Goal: Transaction & Acquisition: Purchase product/service

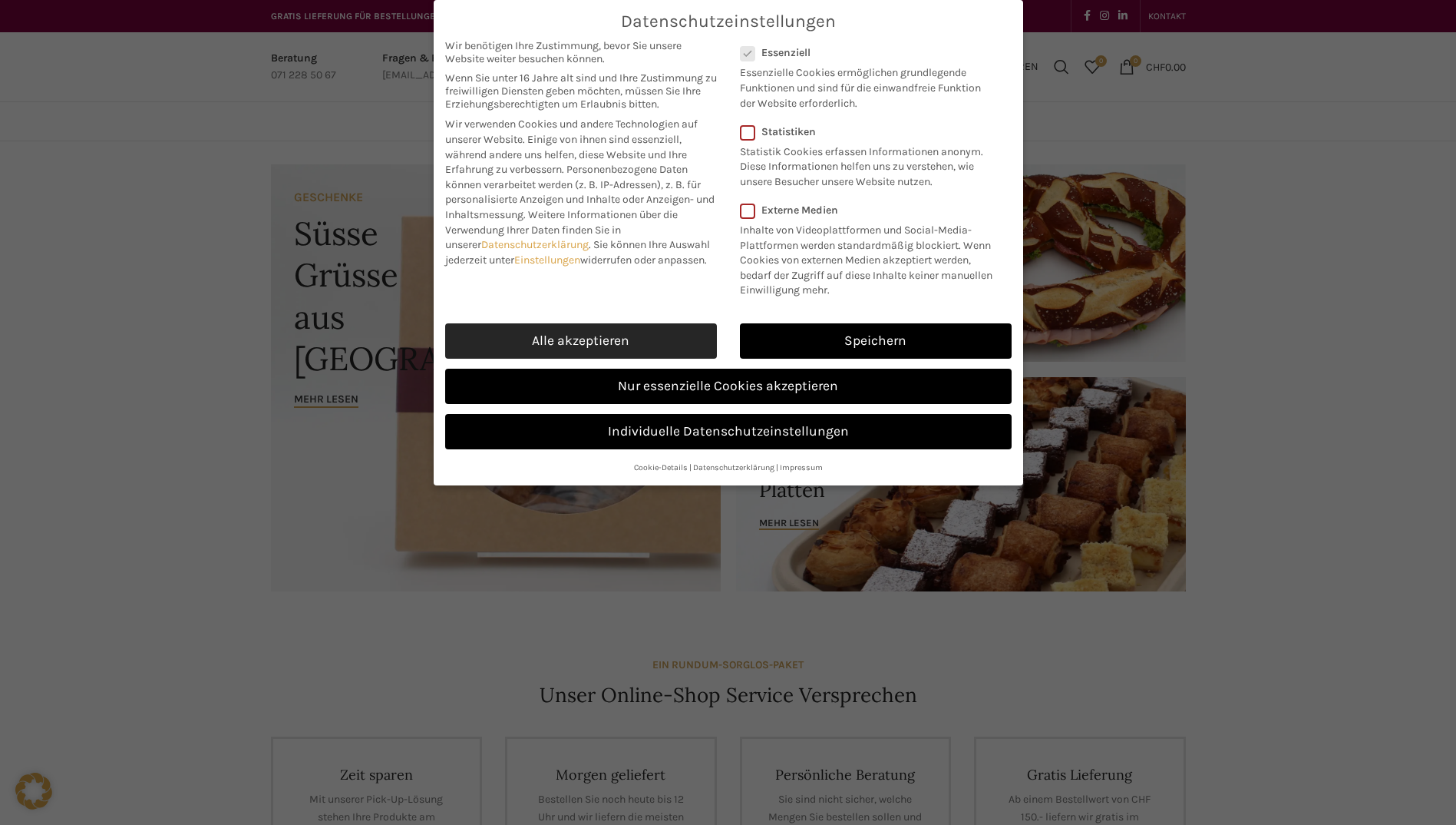
click at [599, 334] on link "Alle akzeptieren" at bounding box center [581, 341] width 272 height 35
checkbox input "true"
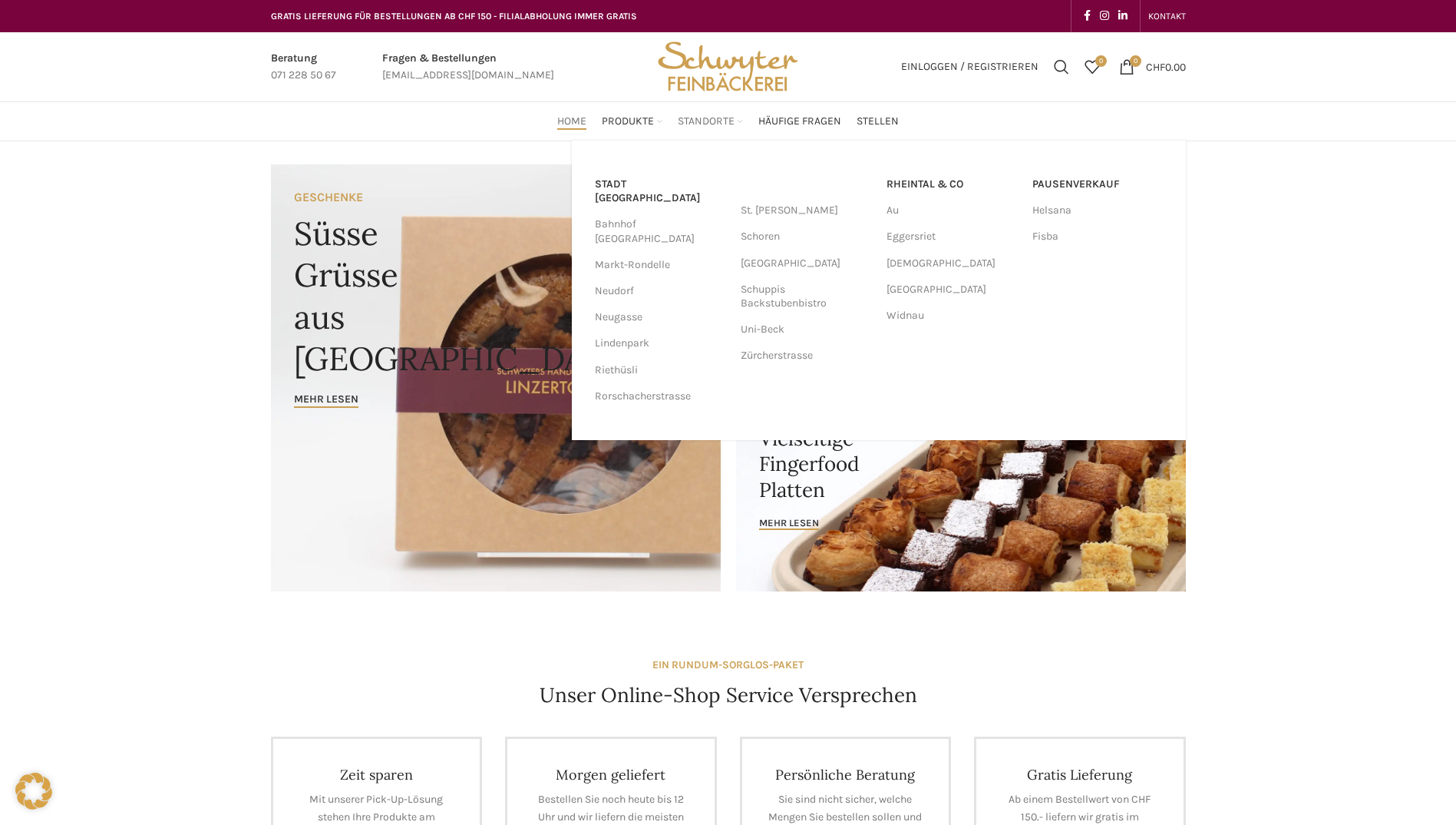
click at [703, 117] on span "Standorte" at bounding box center [706, 122] width 57 height 14
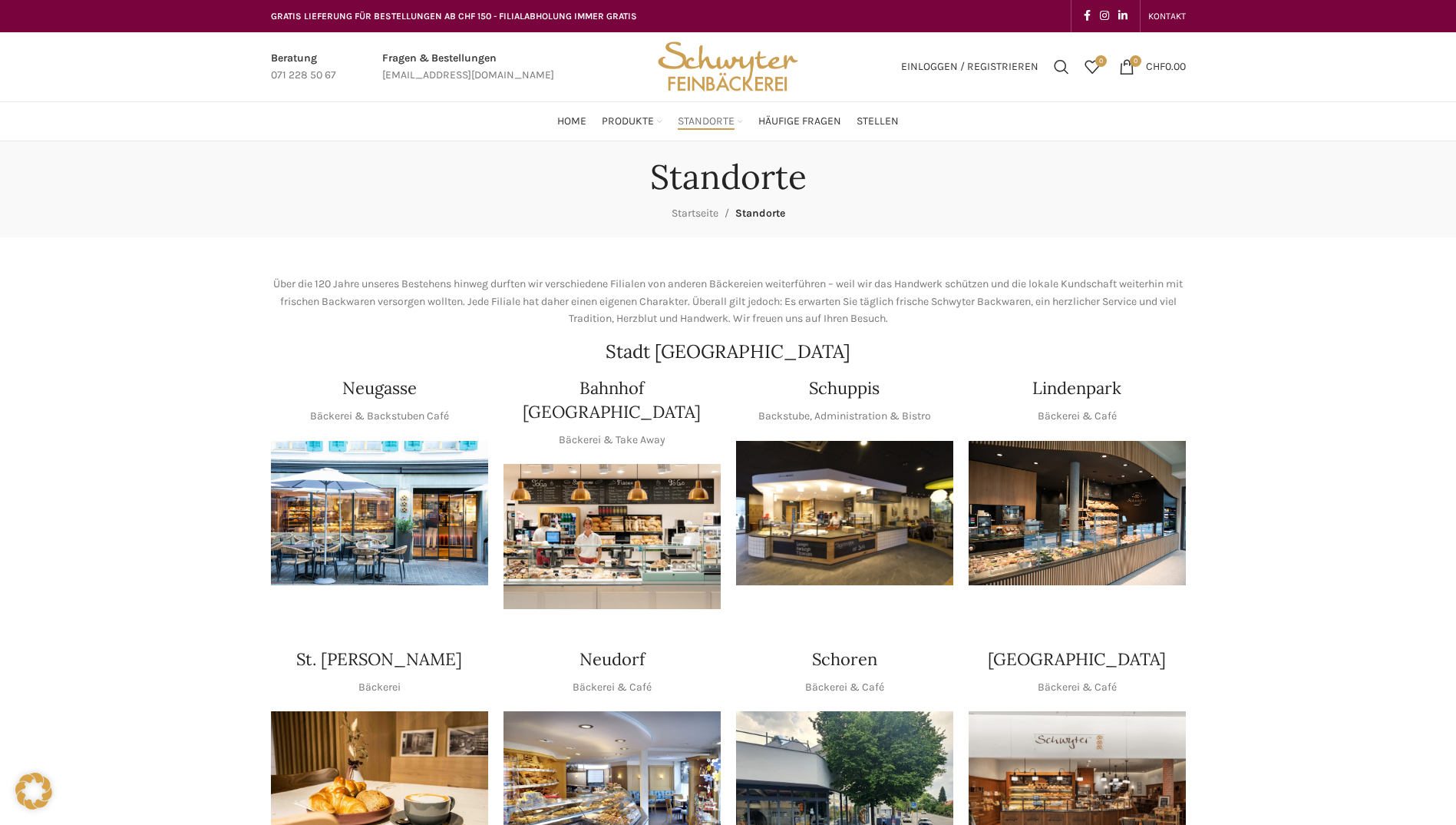
click at [830, 479] on img "1 / 1" at bounding box center [845, 513] width 217 height 145
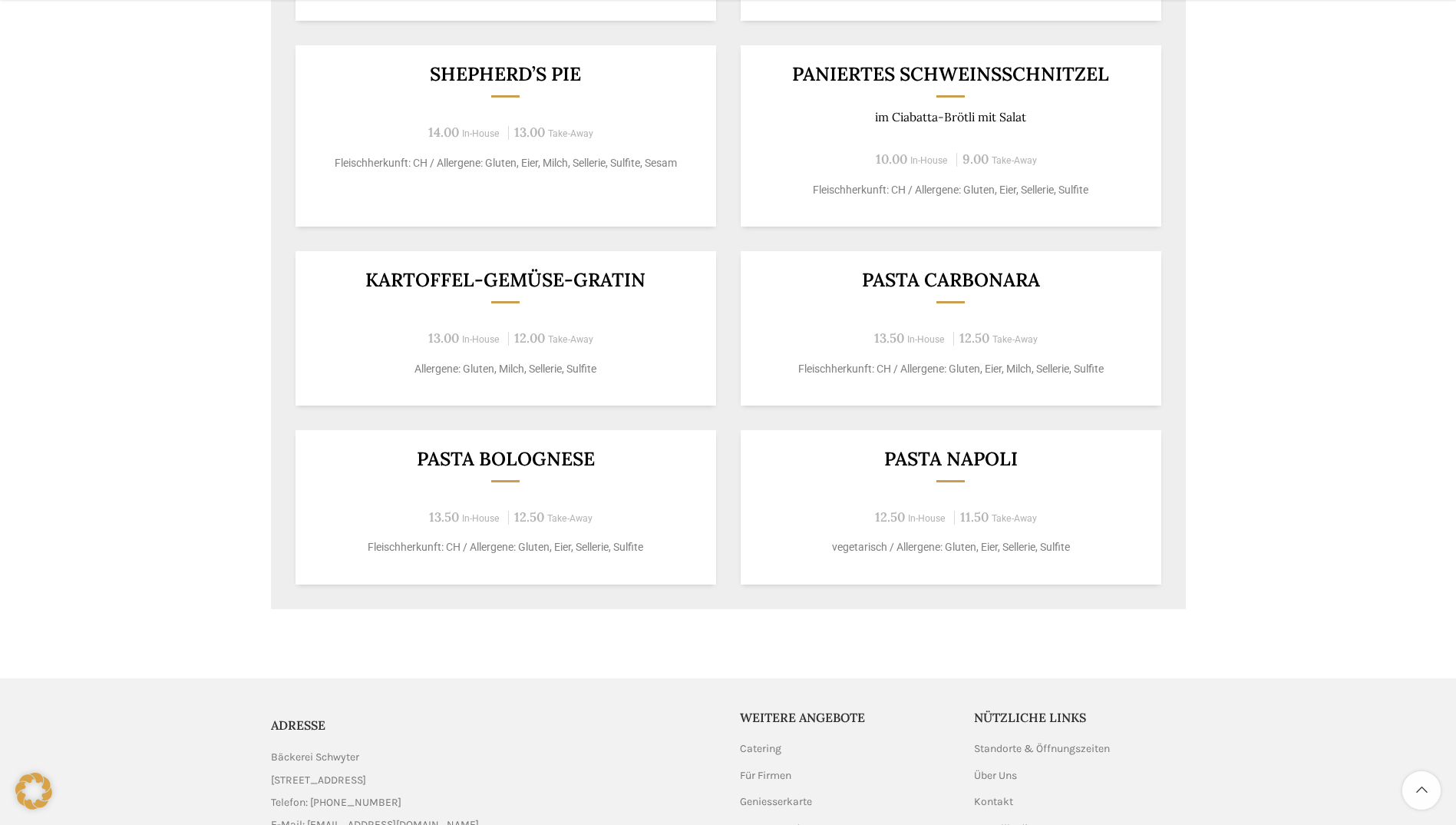
scroll to position [1152, 0]
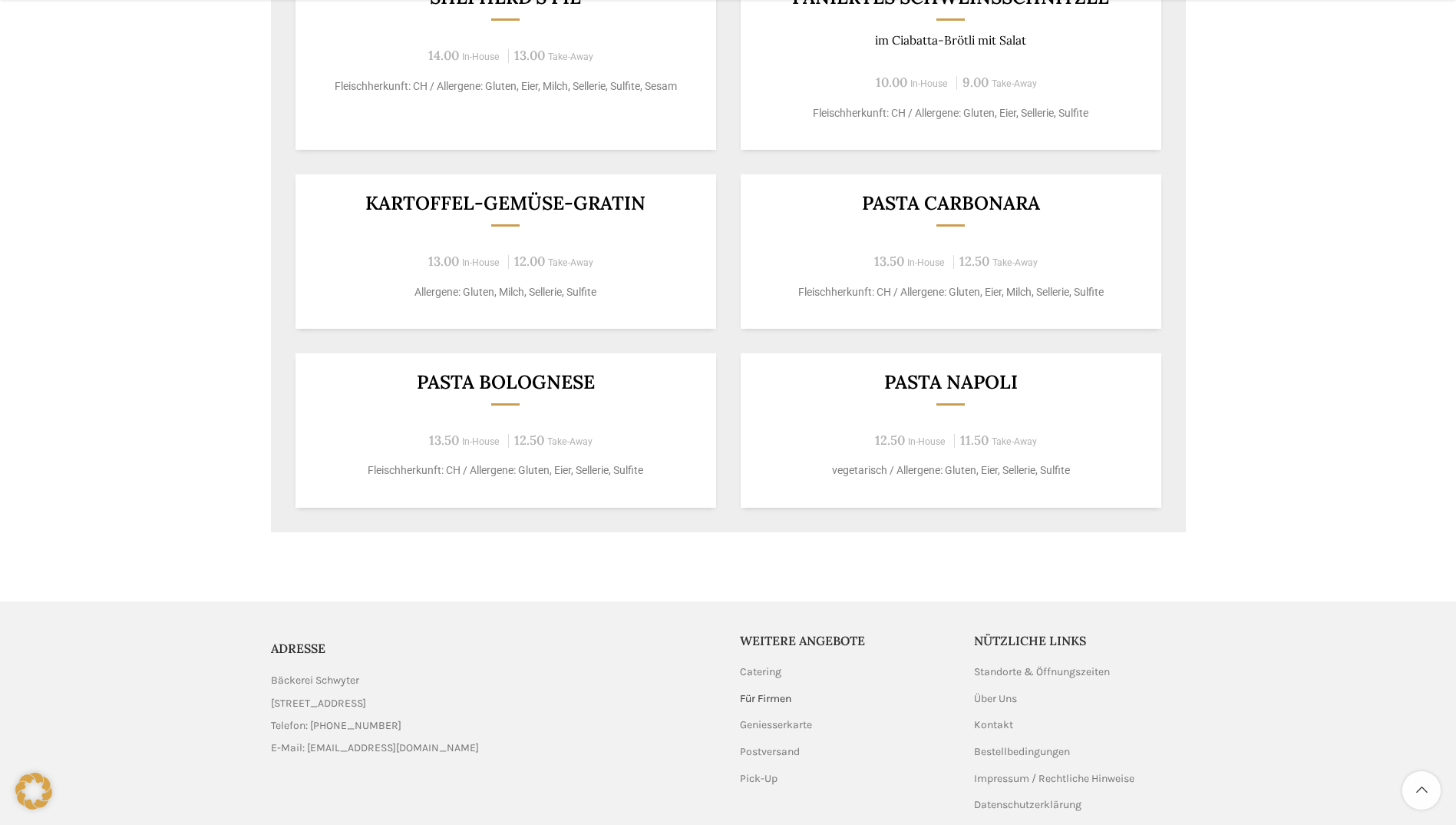
click at [770, 697] on link "Für Firmen" at bounding box center [766, 699] width 53 height 15
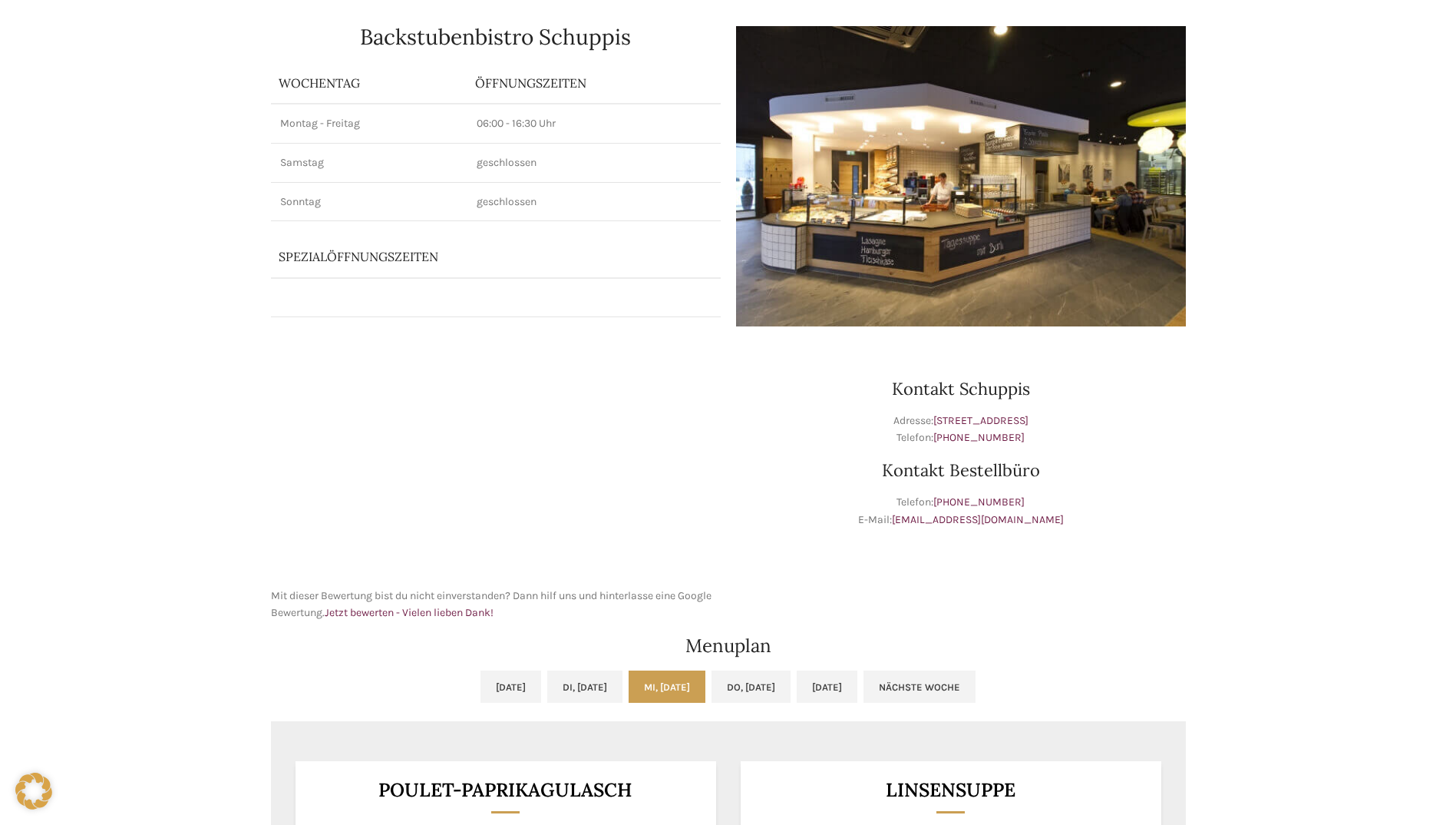
scroll to position [0, 0]
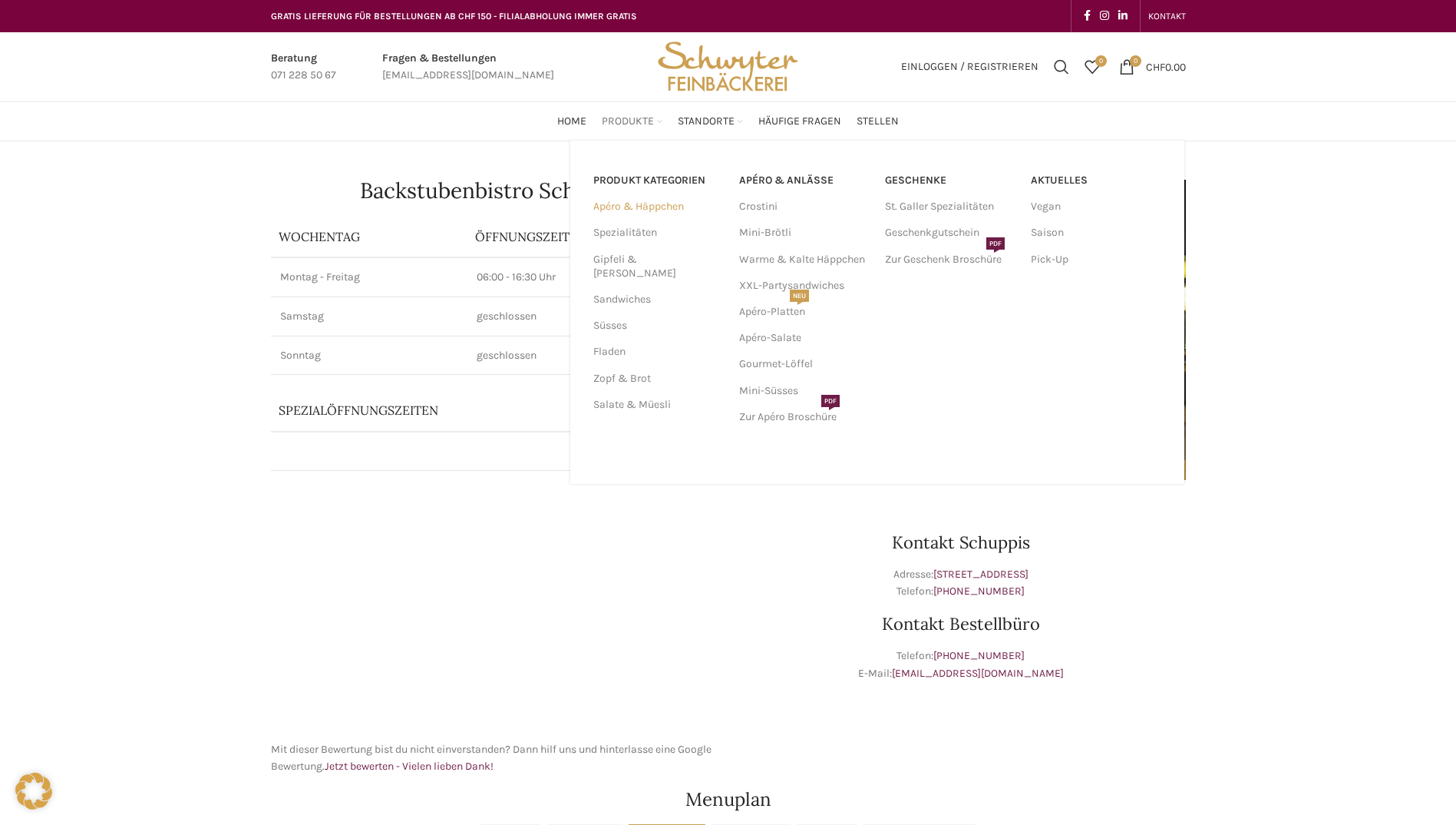
click at [654, 203] on link "Apéro & Häppchen" at bounding box center [657, 206] width 127 height 26
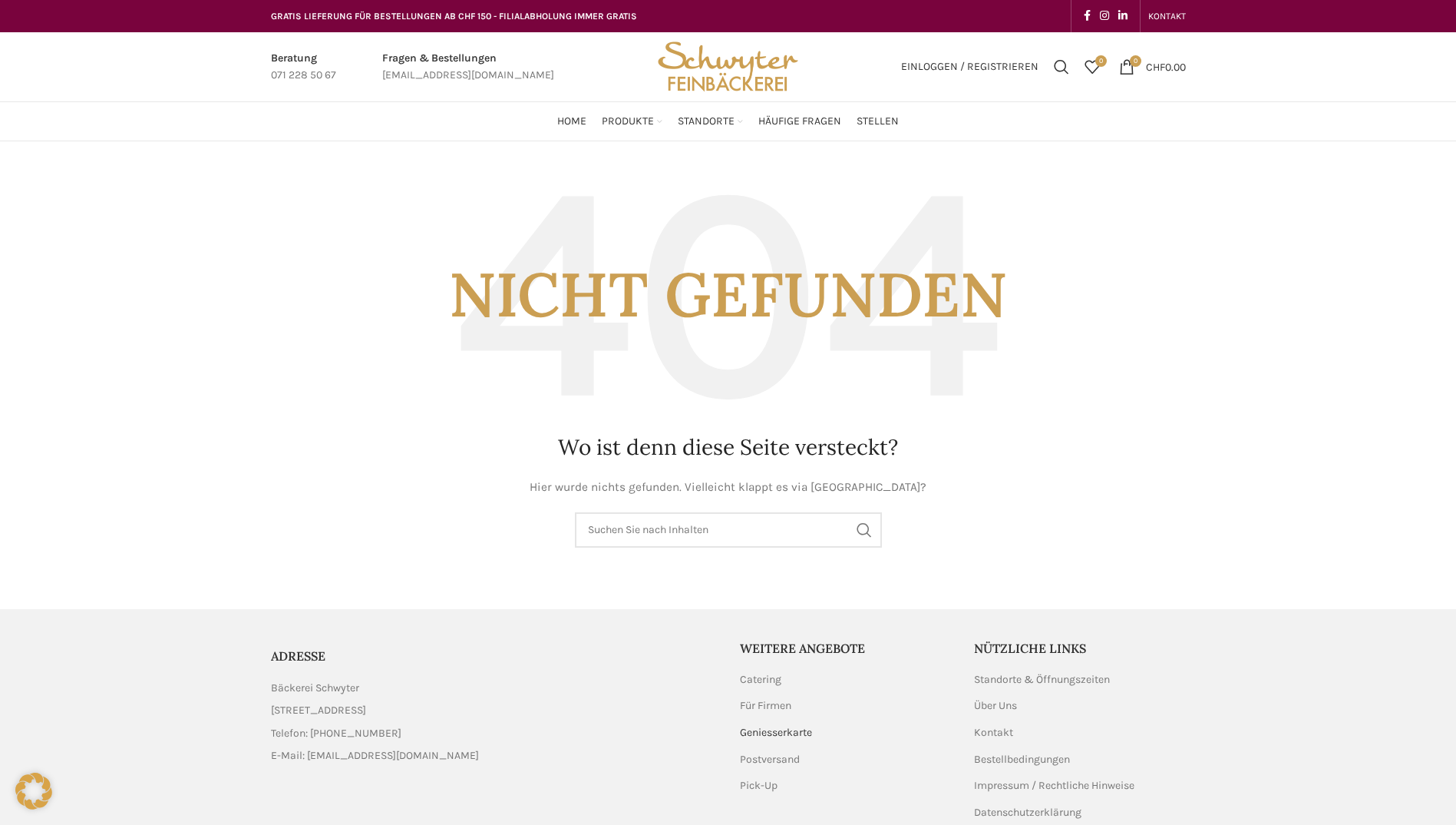
click at [786, 733] on link "Geniesserkarte" at bounding box center [777, 732] width 74 height 15
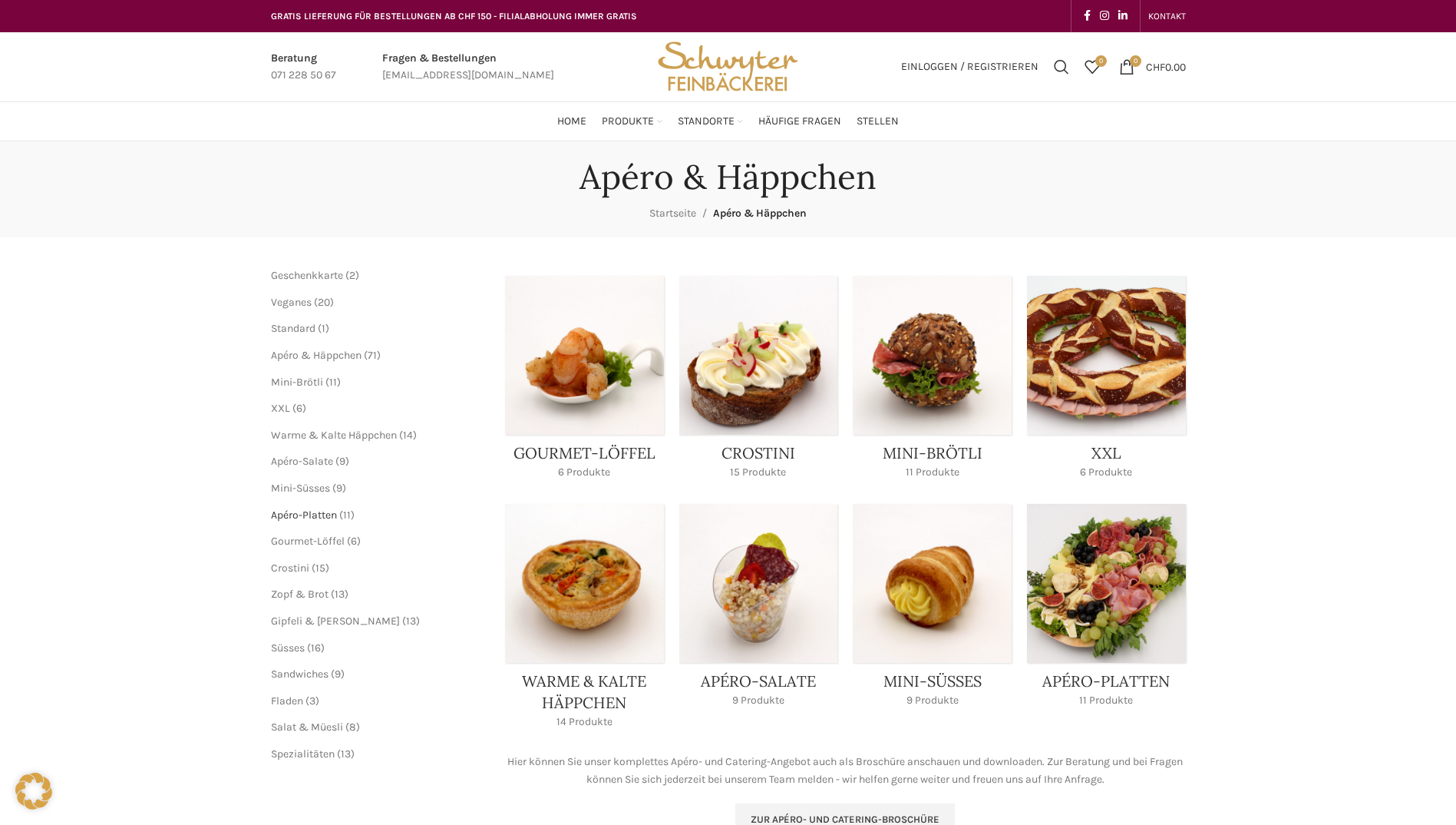
click at [310, 516] on span "Apéro-Platten" at bounding box center [304, 515] width 66 height 13
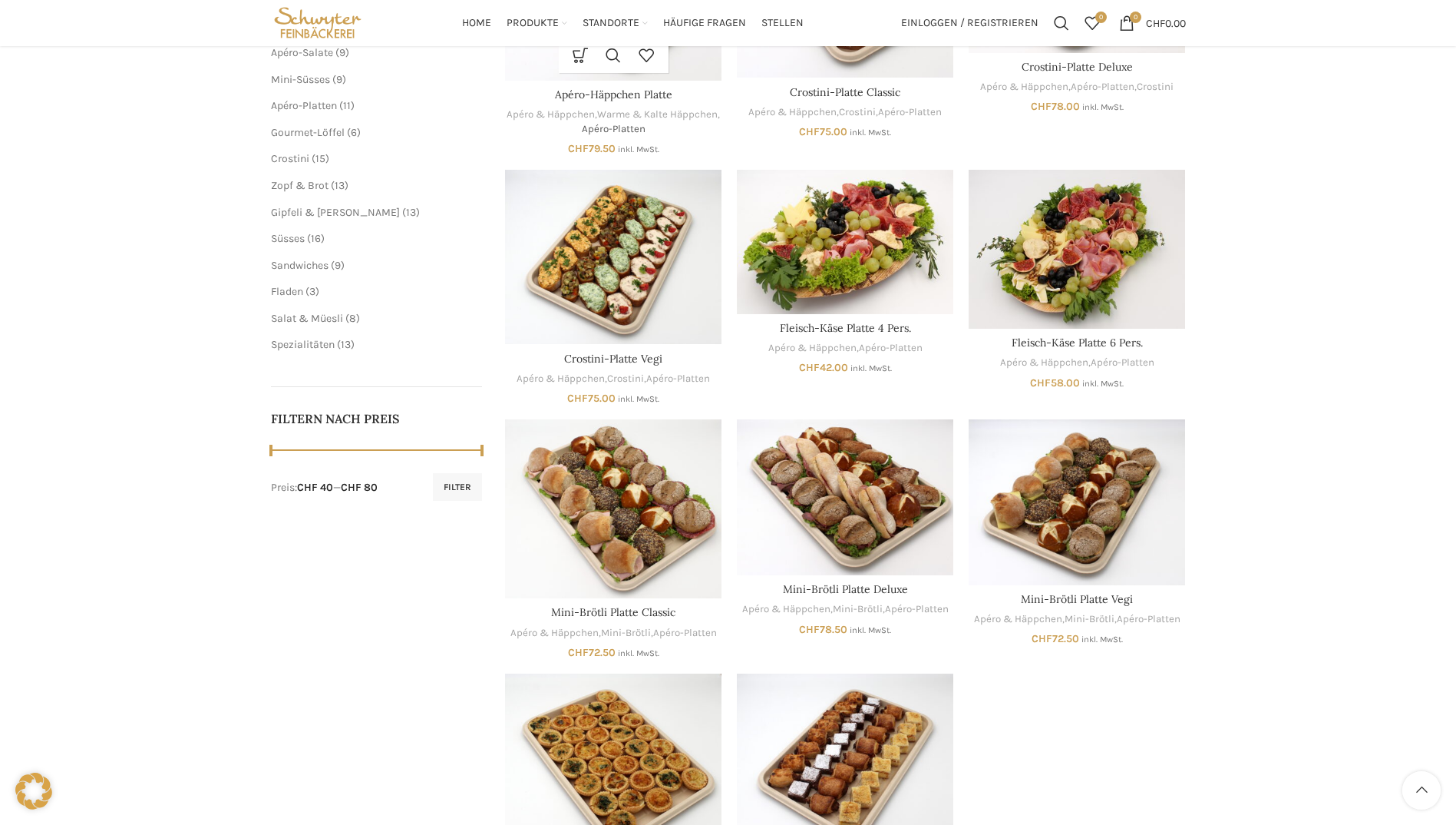
scroll to position [230, 0]
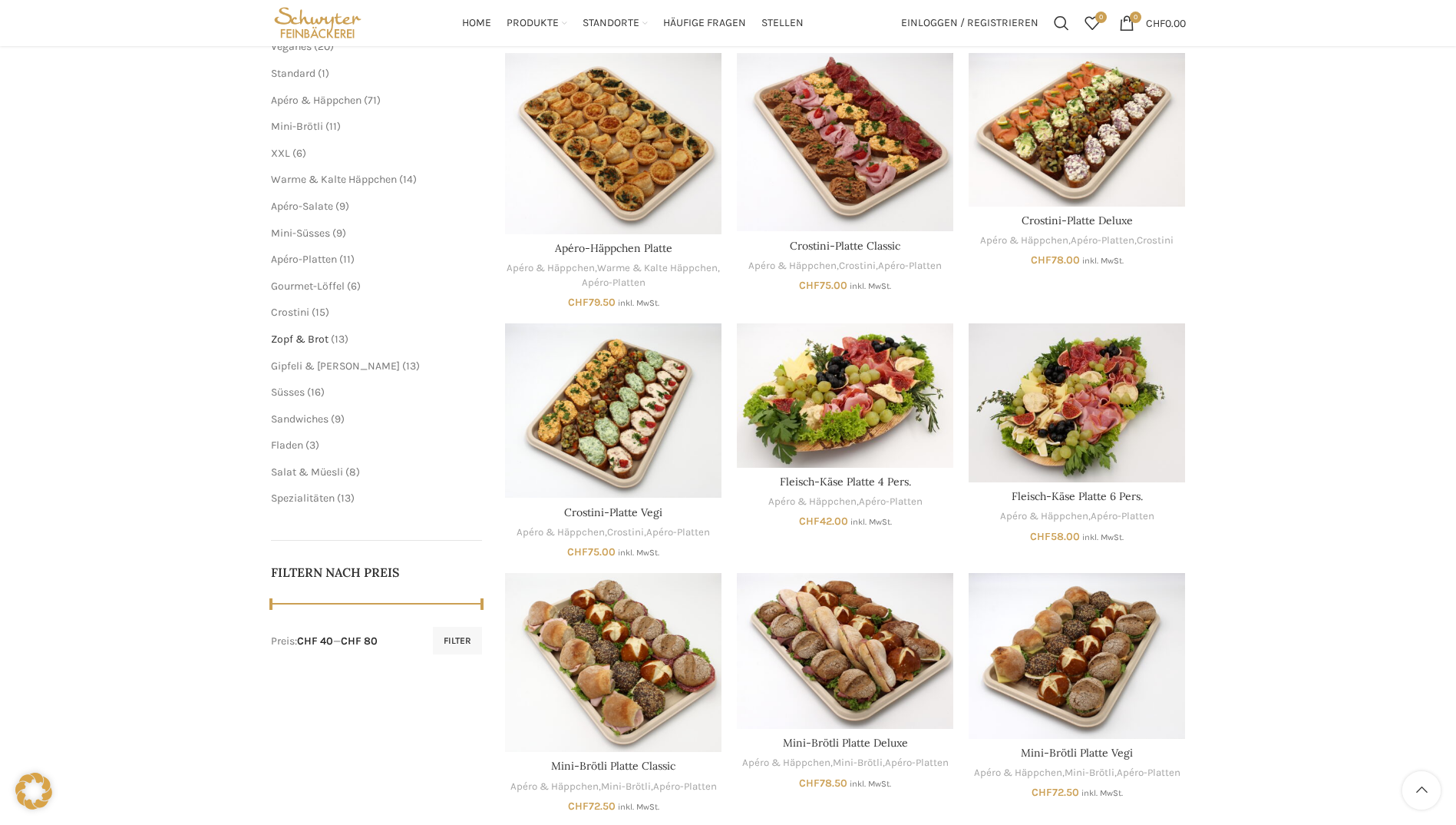
click at [305, 338] on span "Zopf & Brot" at bounding box center [300, 339] width 58 height 13
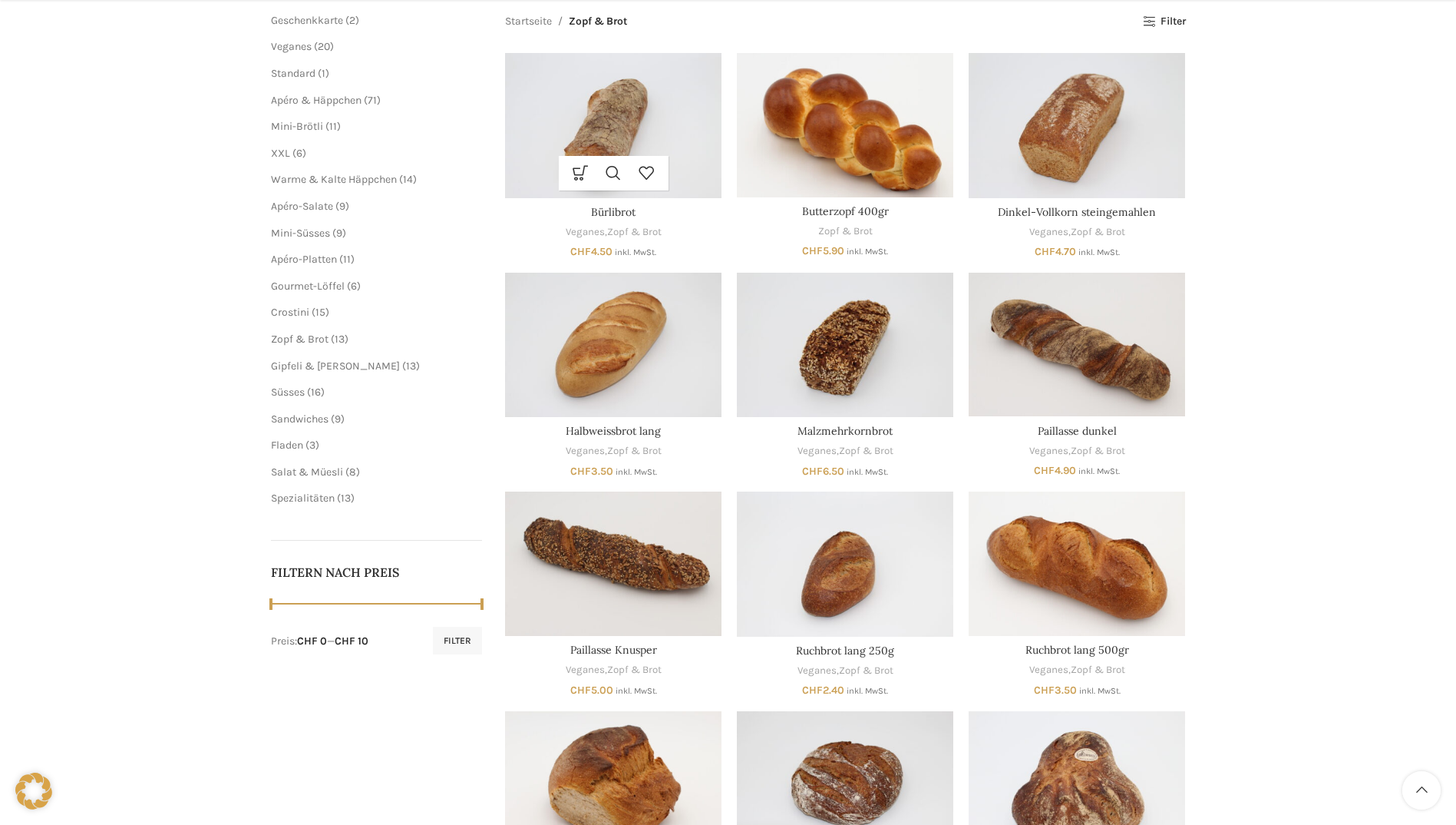
scroll to position [615, 0]
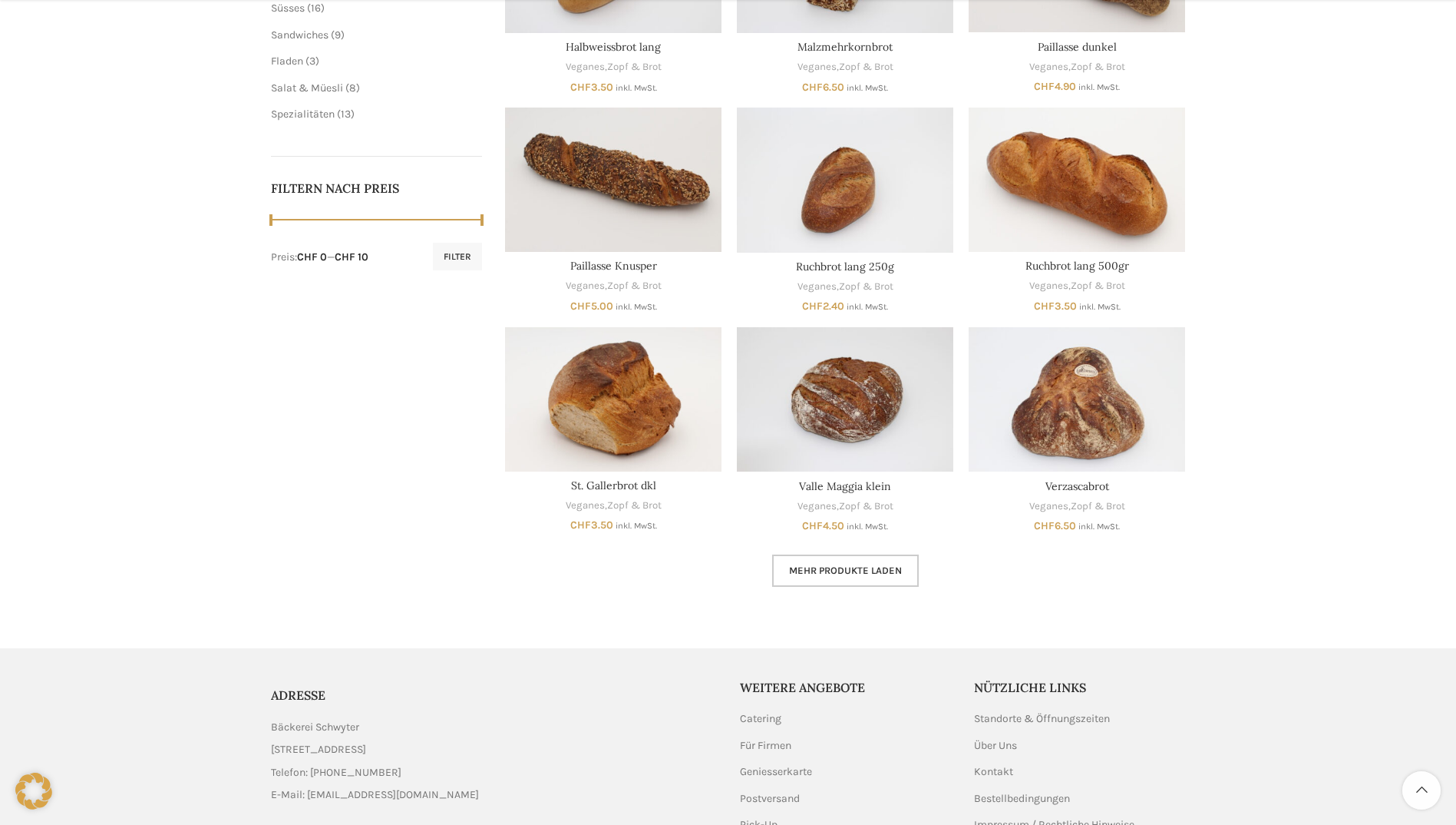
click at [834, 565] on span "Mehr Produkte laden" at bounding box center [845, 570] width 113 height 12
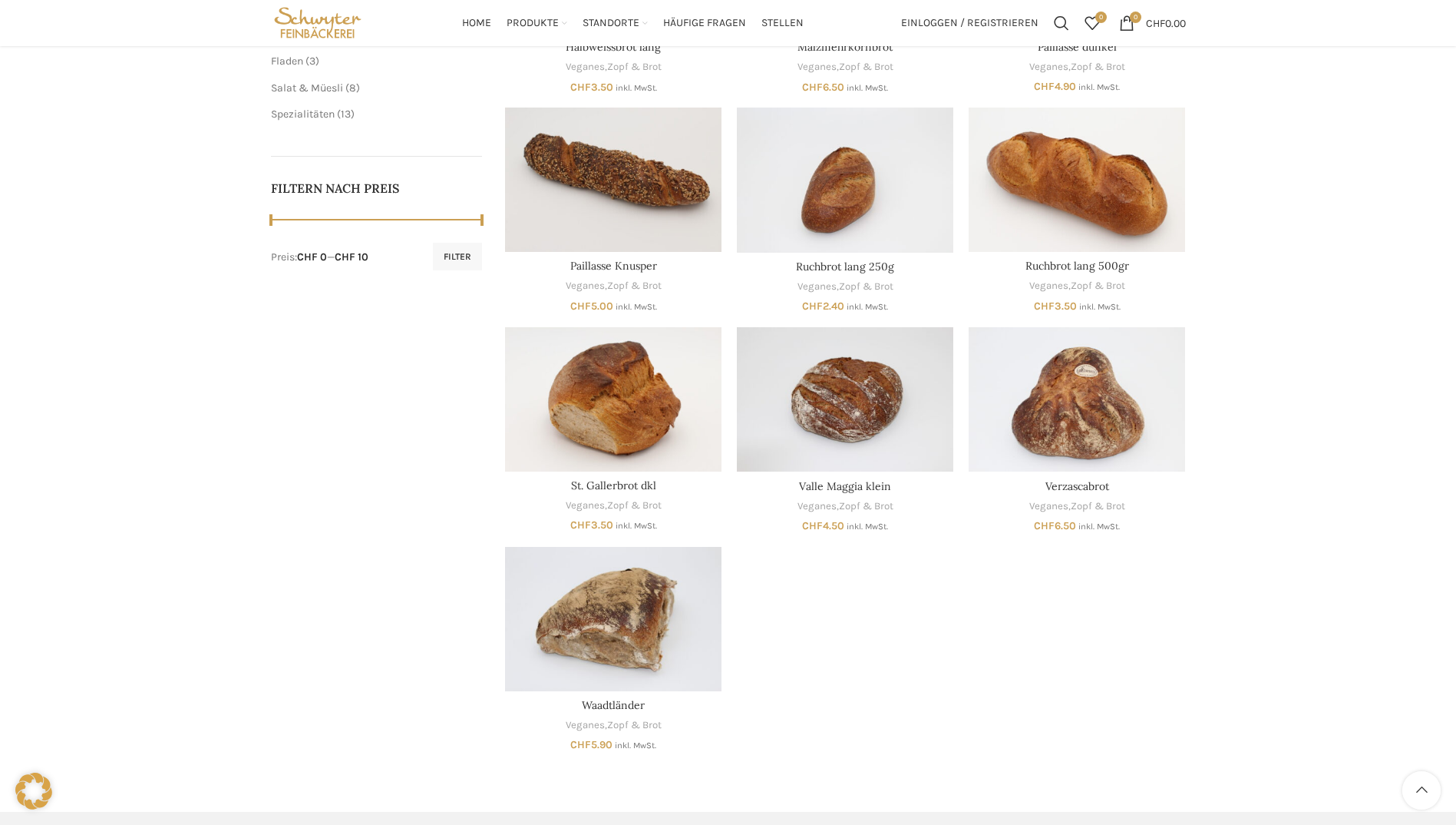
scroll to position [153, 0]
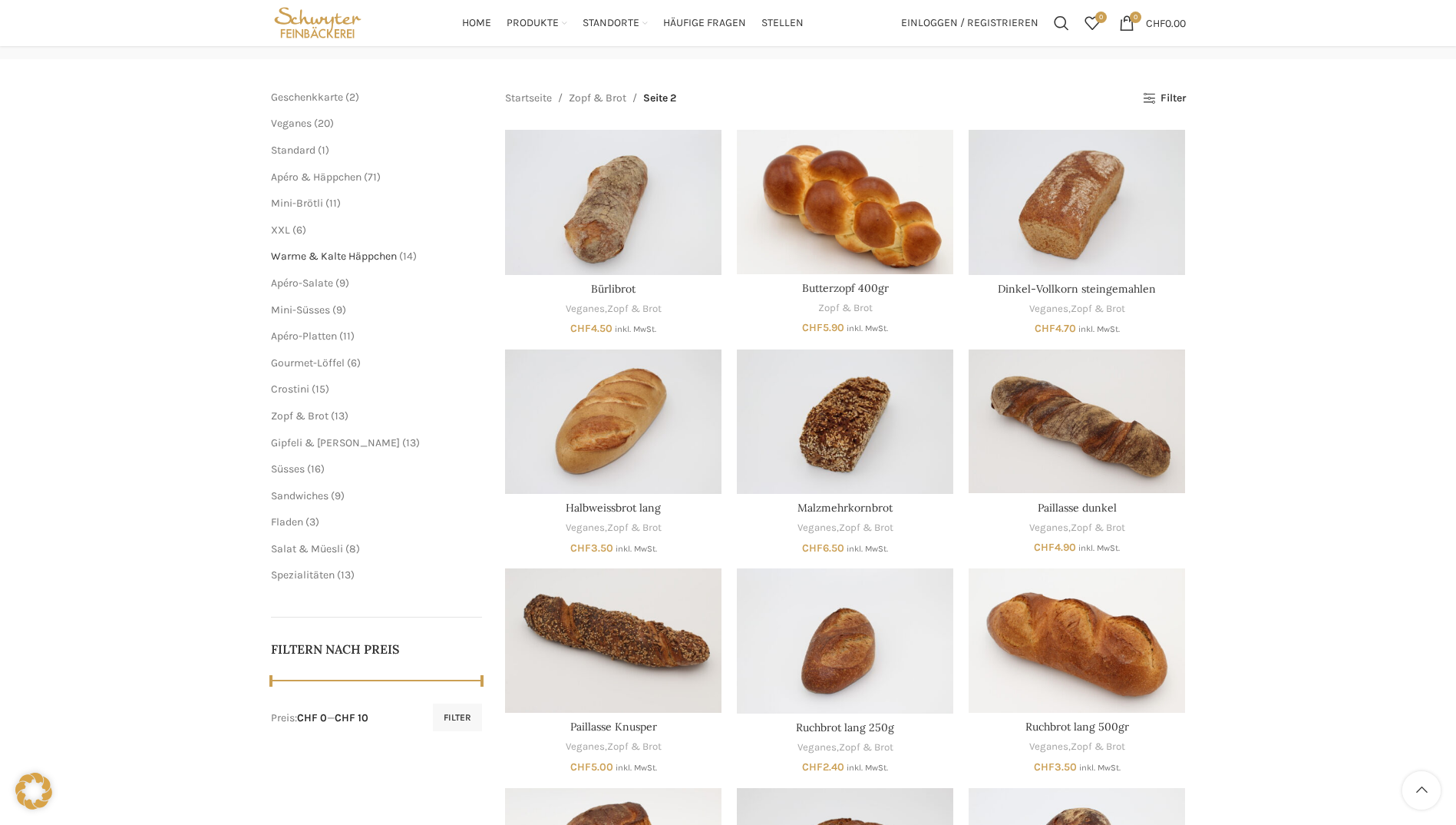
click at [326, 256] on span "Warme & Kalte Häppchen" at bounding box center [334, 256] width 126 height 13
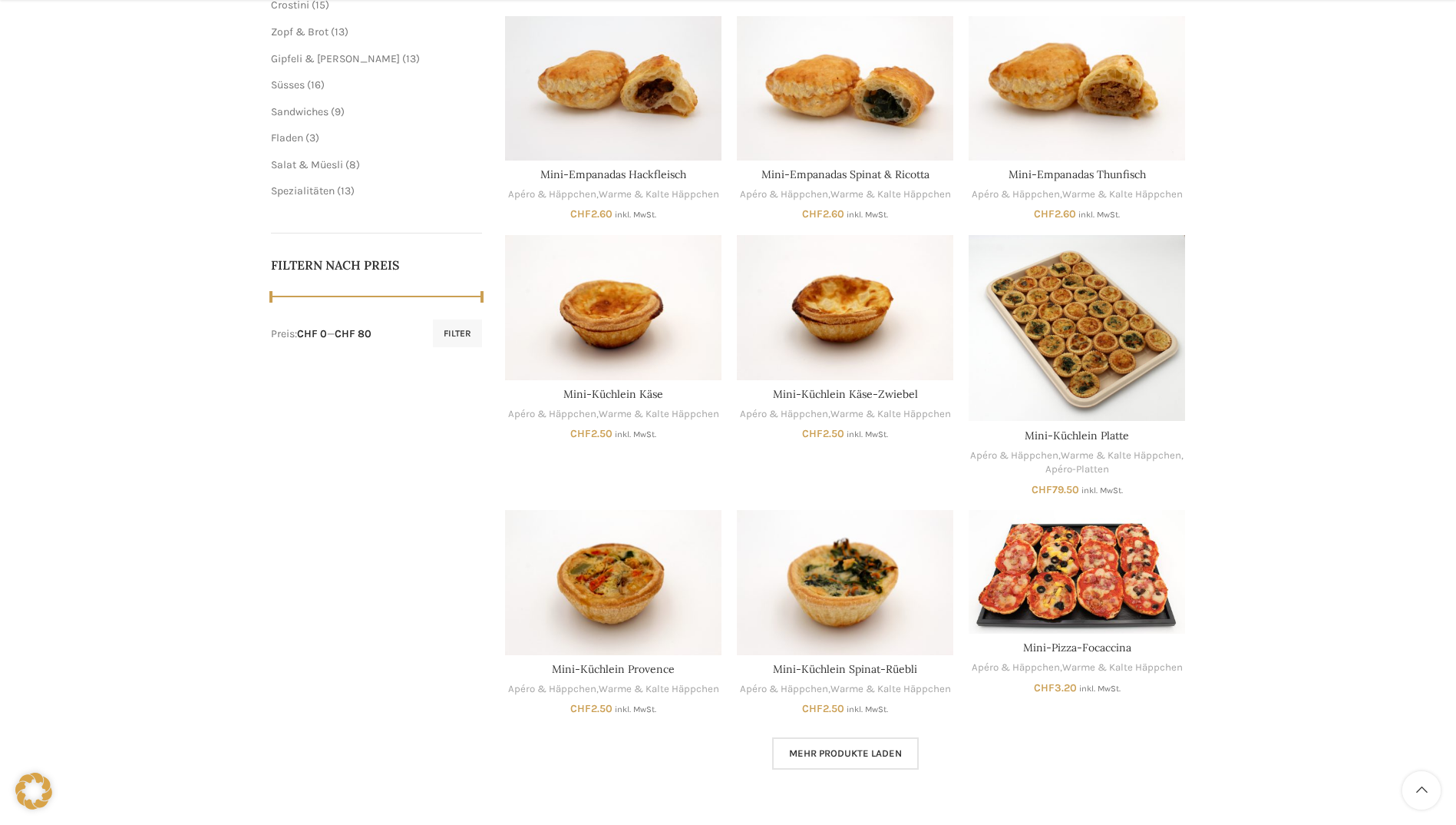
scroll to position [615, 0]
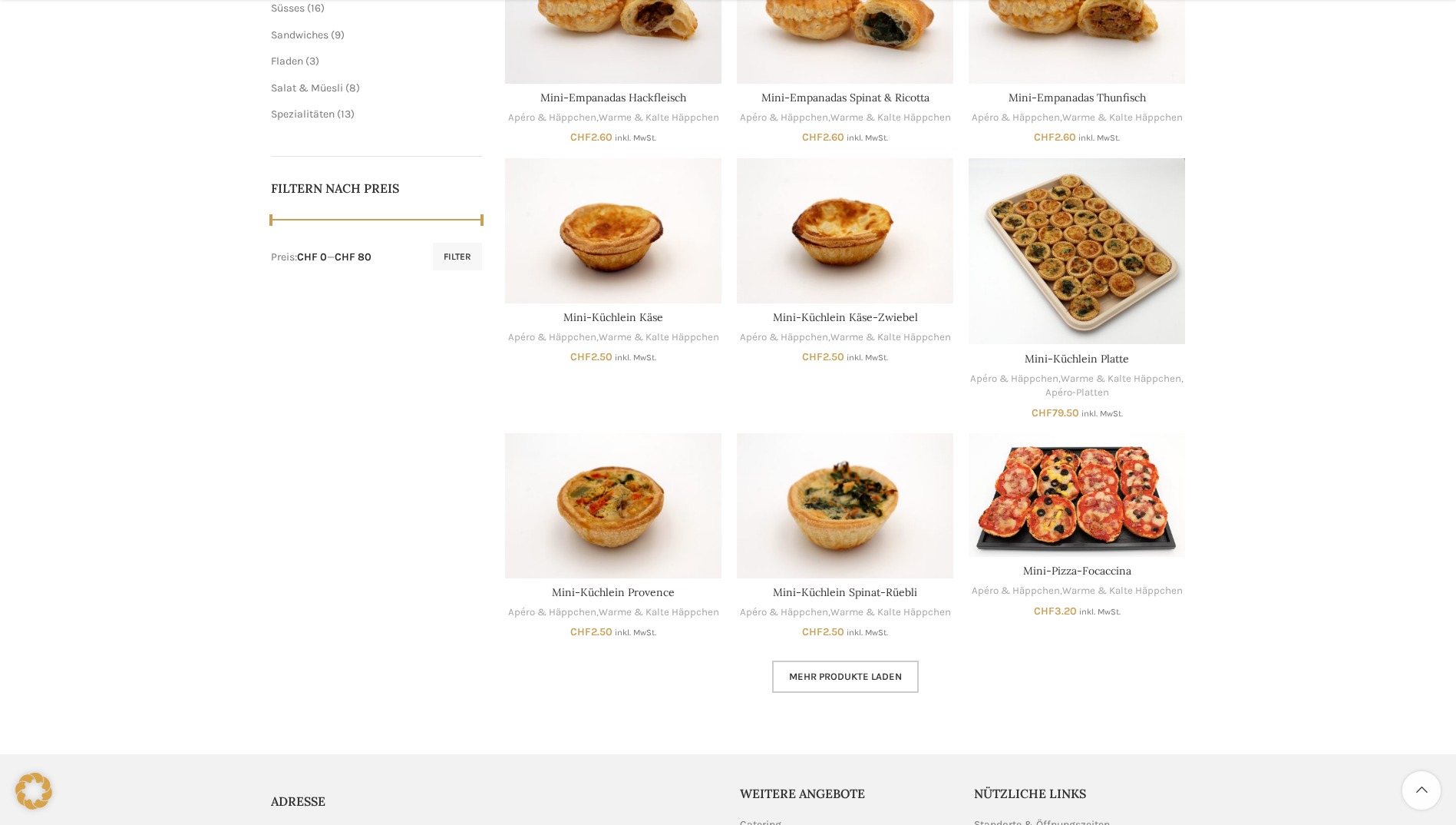
click at [873, 675] on span "Mehr Produkte laden" at bounding box center [845, 676] width 113 height 12
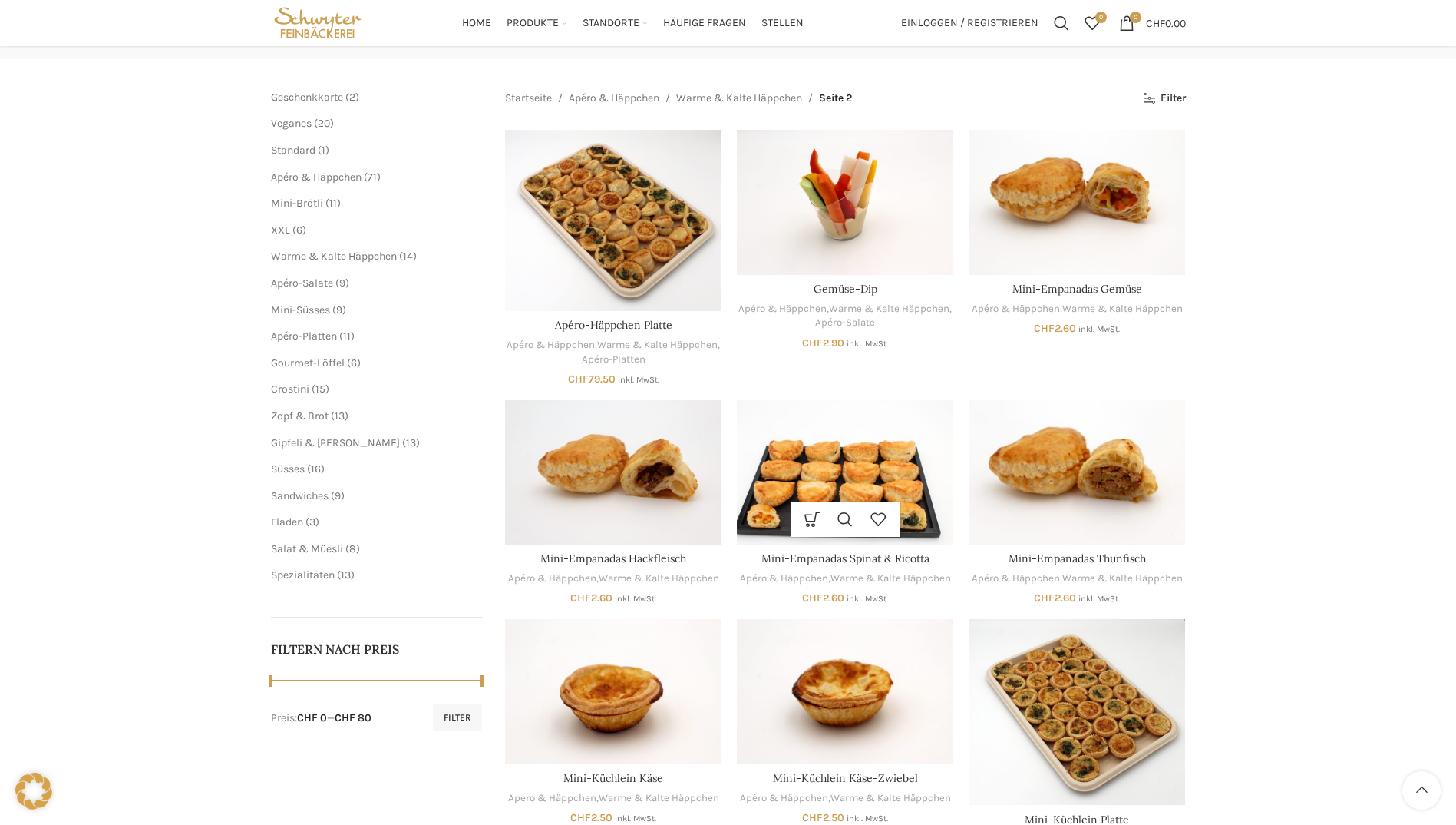
scroll to position [77, 0]
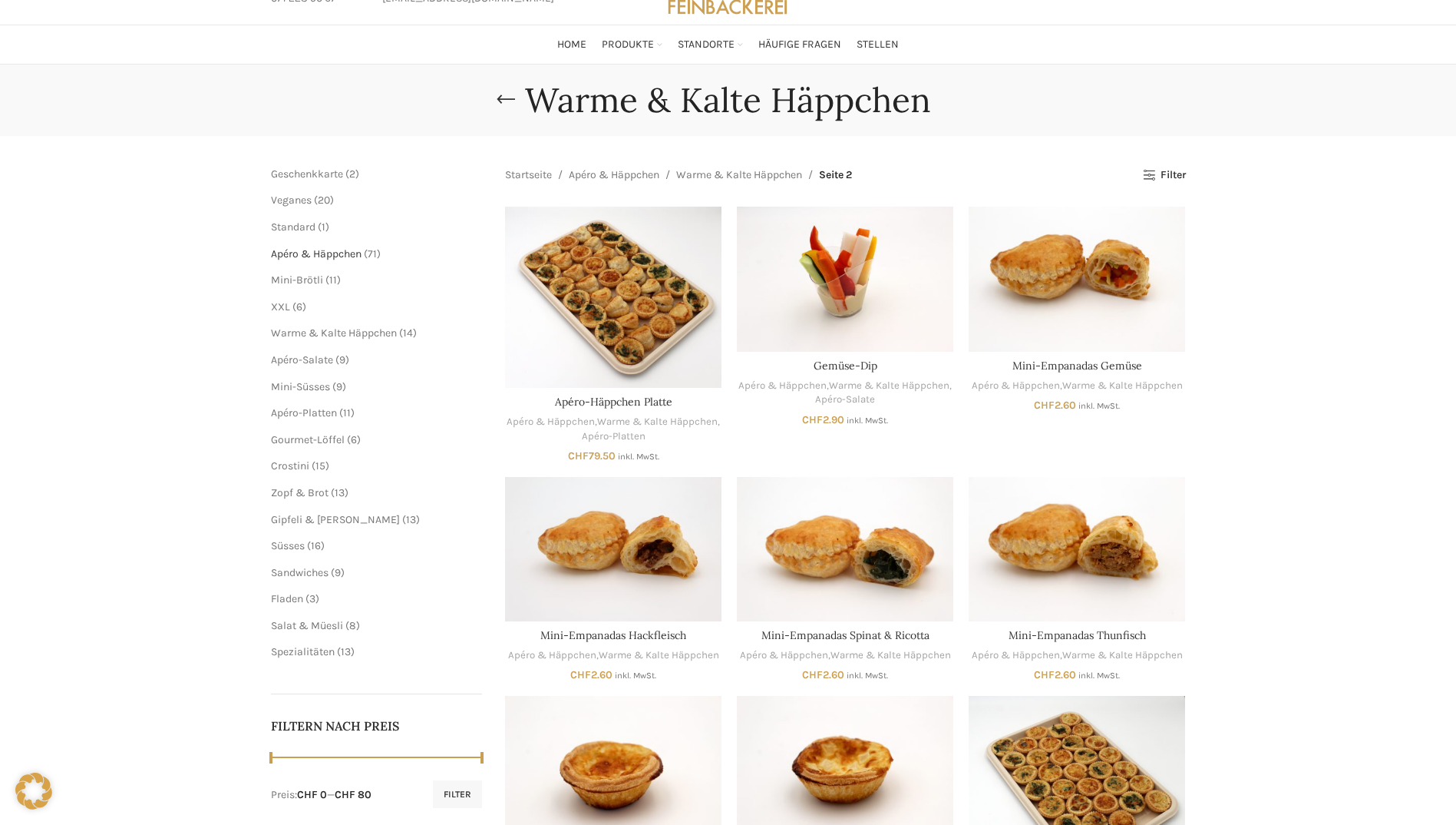
click at [322, 253] on span "Apéro & Häppchen" at bounding box center [316, 253] width 90 height 13
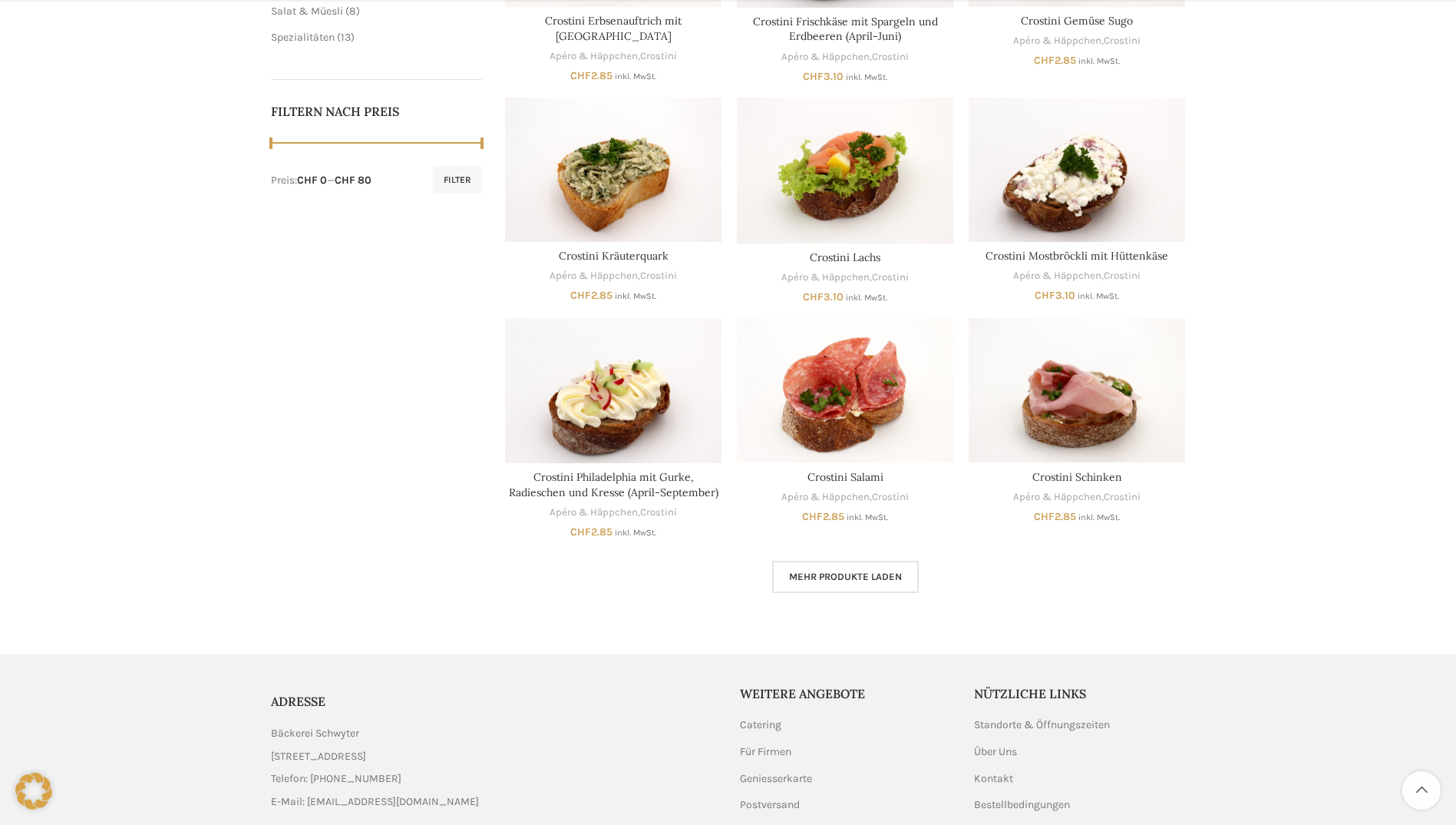
scroll to position [768, 0]
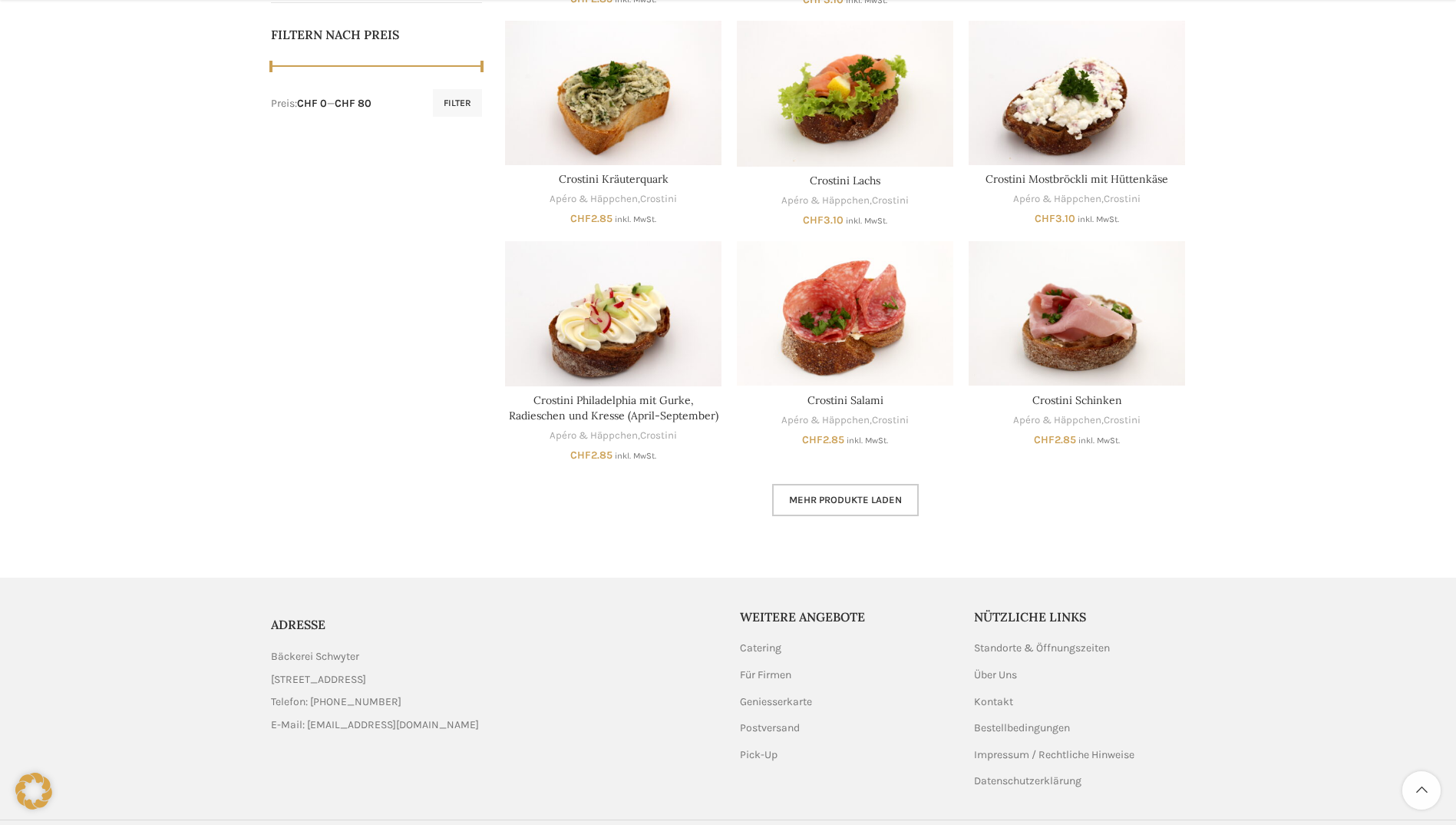
click at [819, 492] on link "Mehr Produkte laden" at bounding box center [845, 500] width 146 height 32
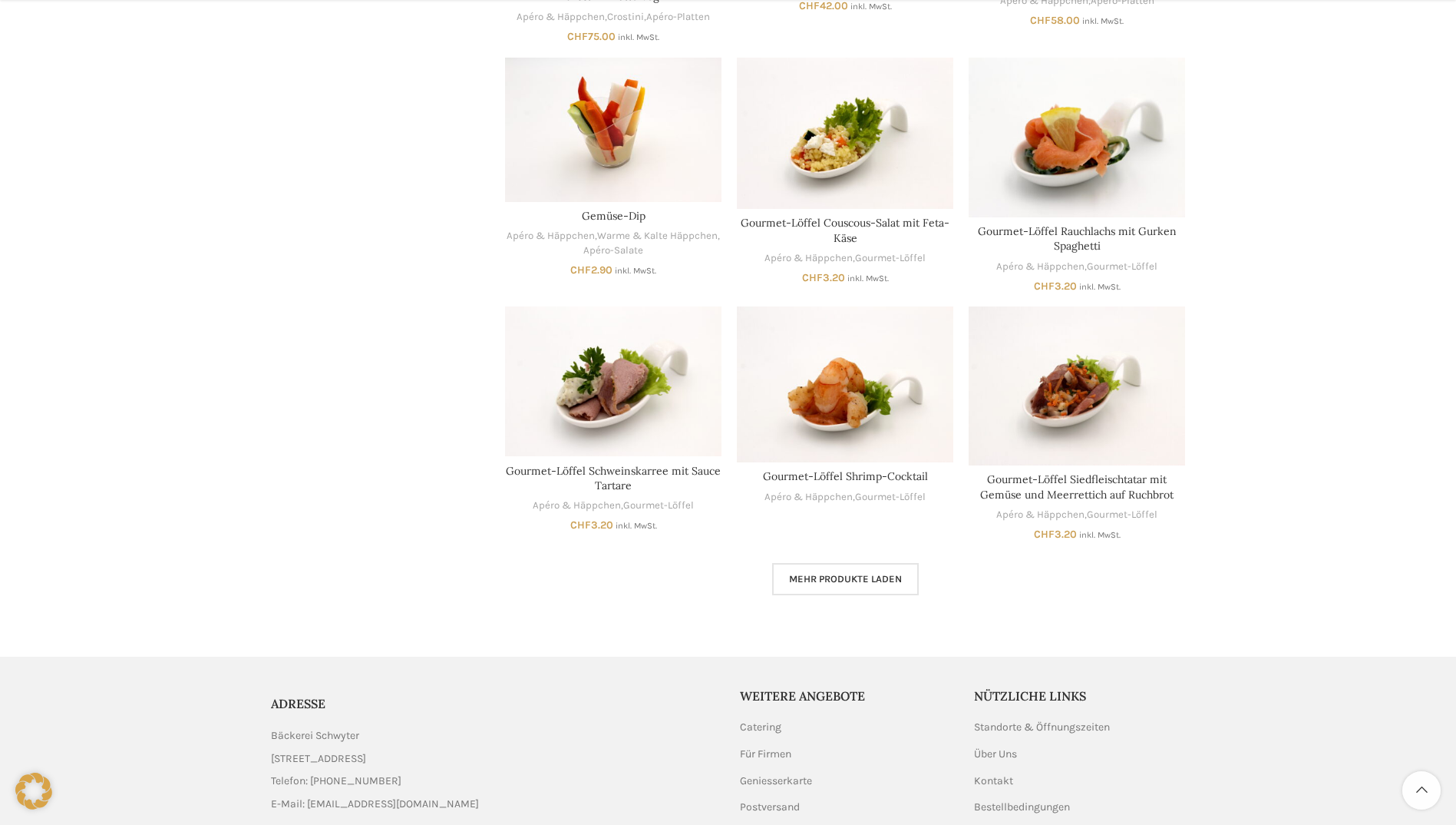
scroll to position [1766, 0]
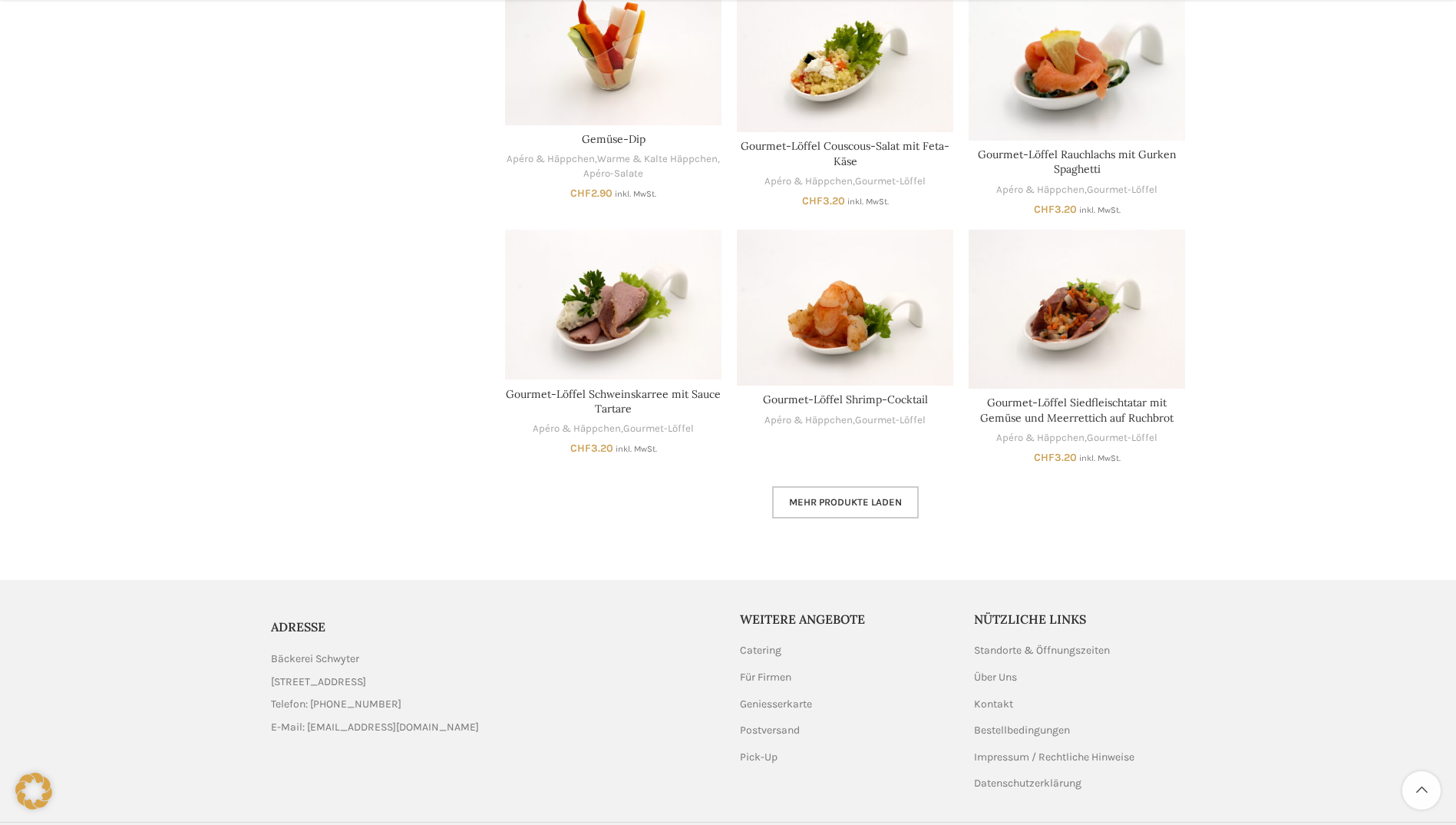
click at [826, 506] on span "Mehr Produkte laden" at bounding box center [845, 502] width 113 height 12
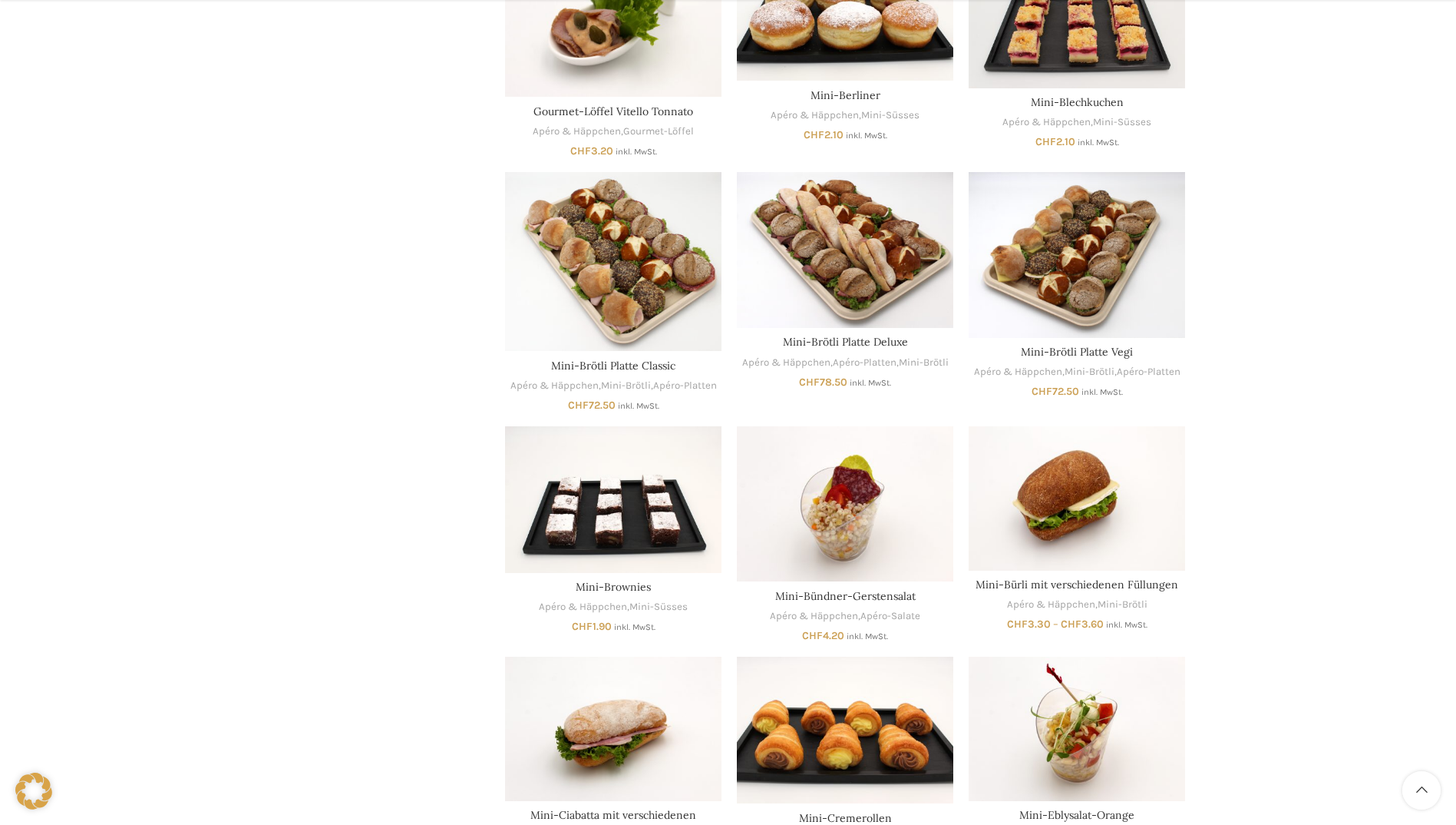
scroll to position [2534, 0]
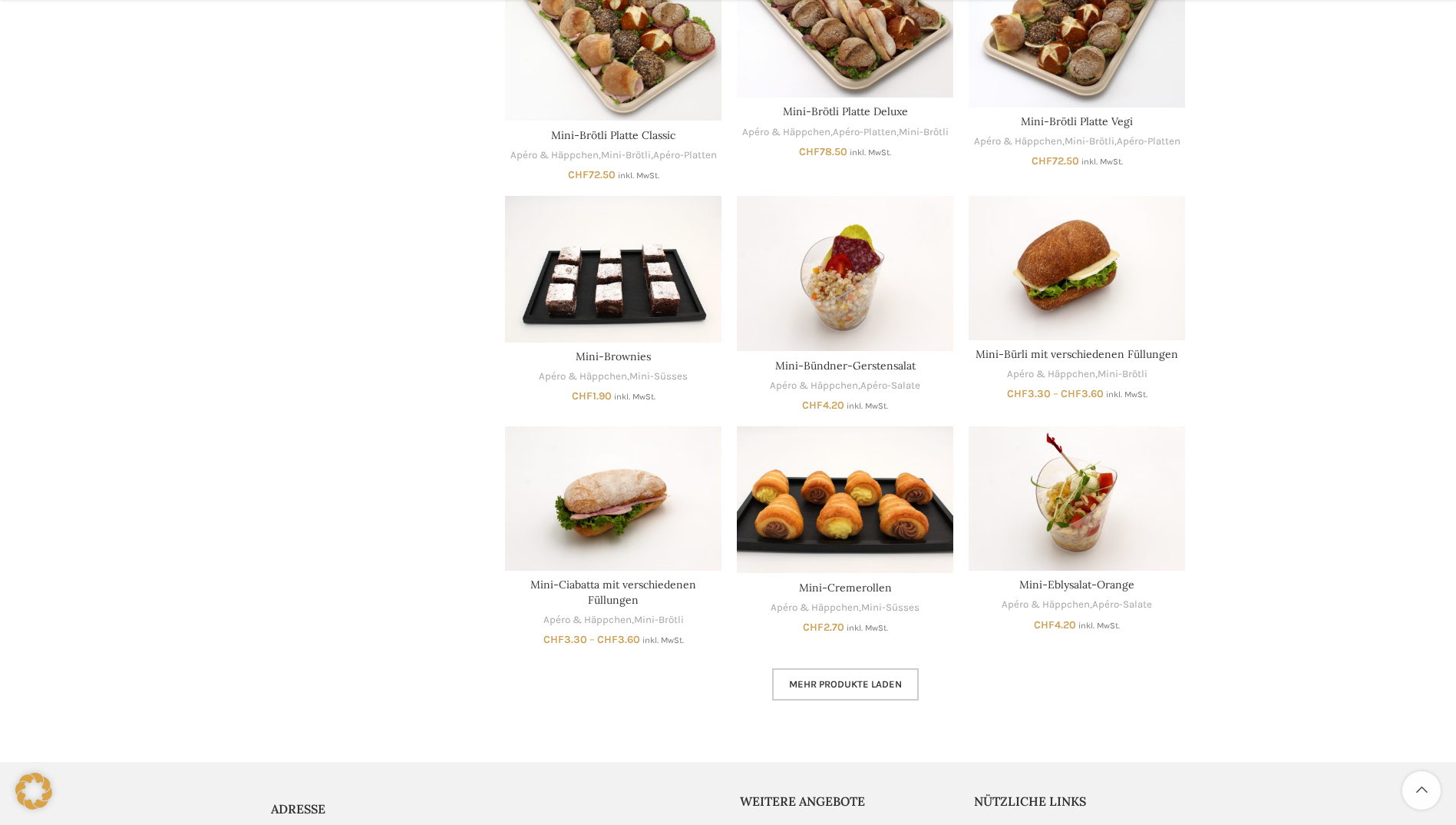
click at [837, 682] on span "Mehr Produkte laden" at bounding box center [845, 684] width 113 height 12
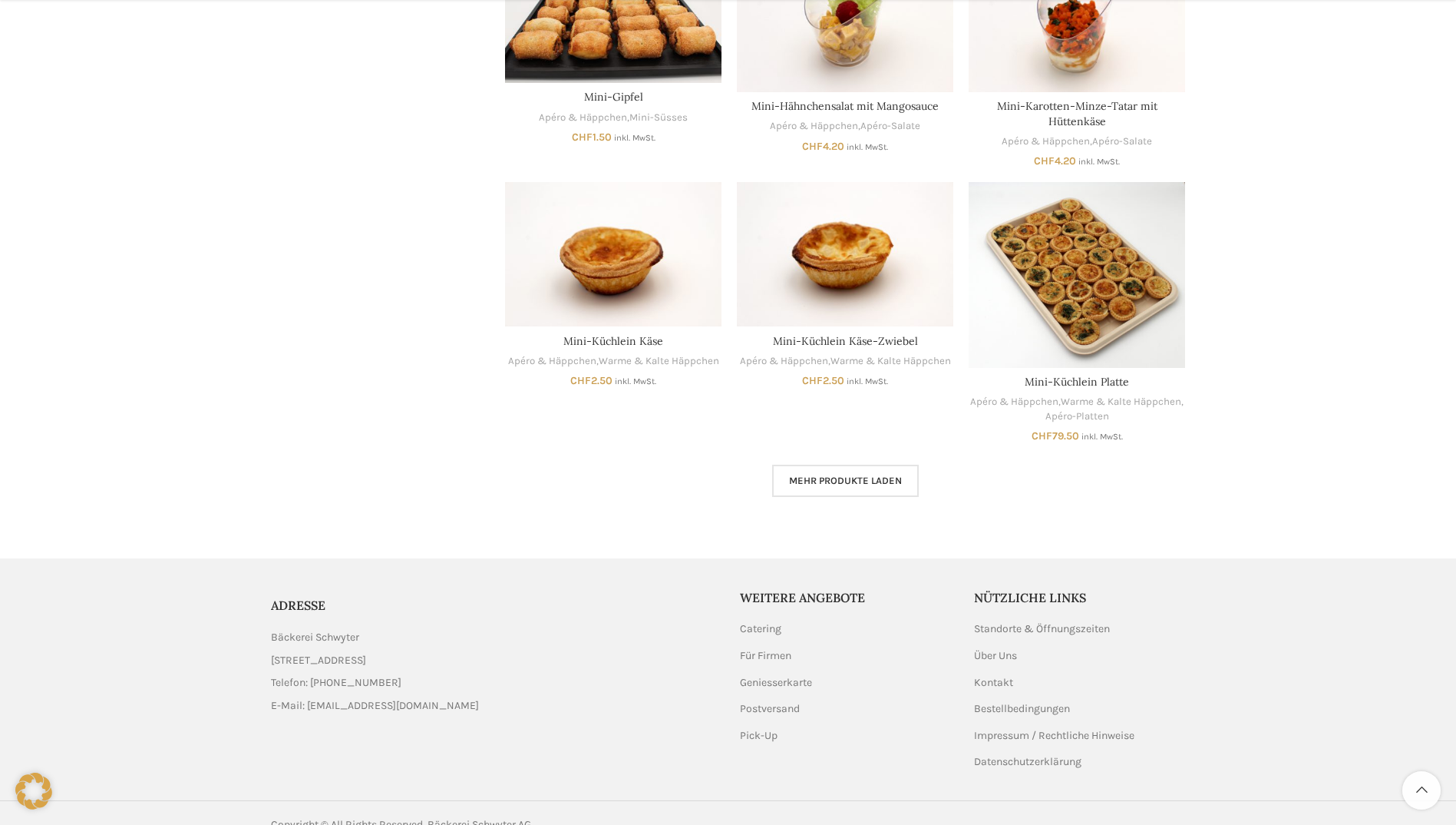
scroll to position [3710, 0]
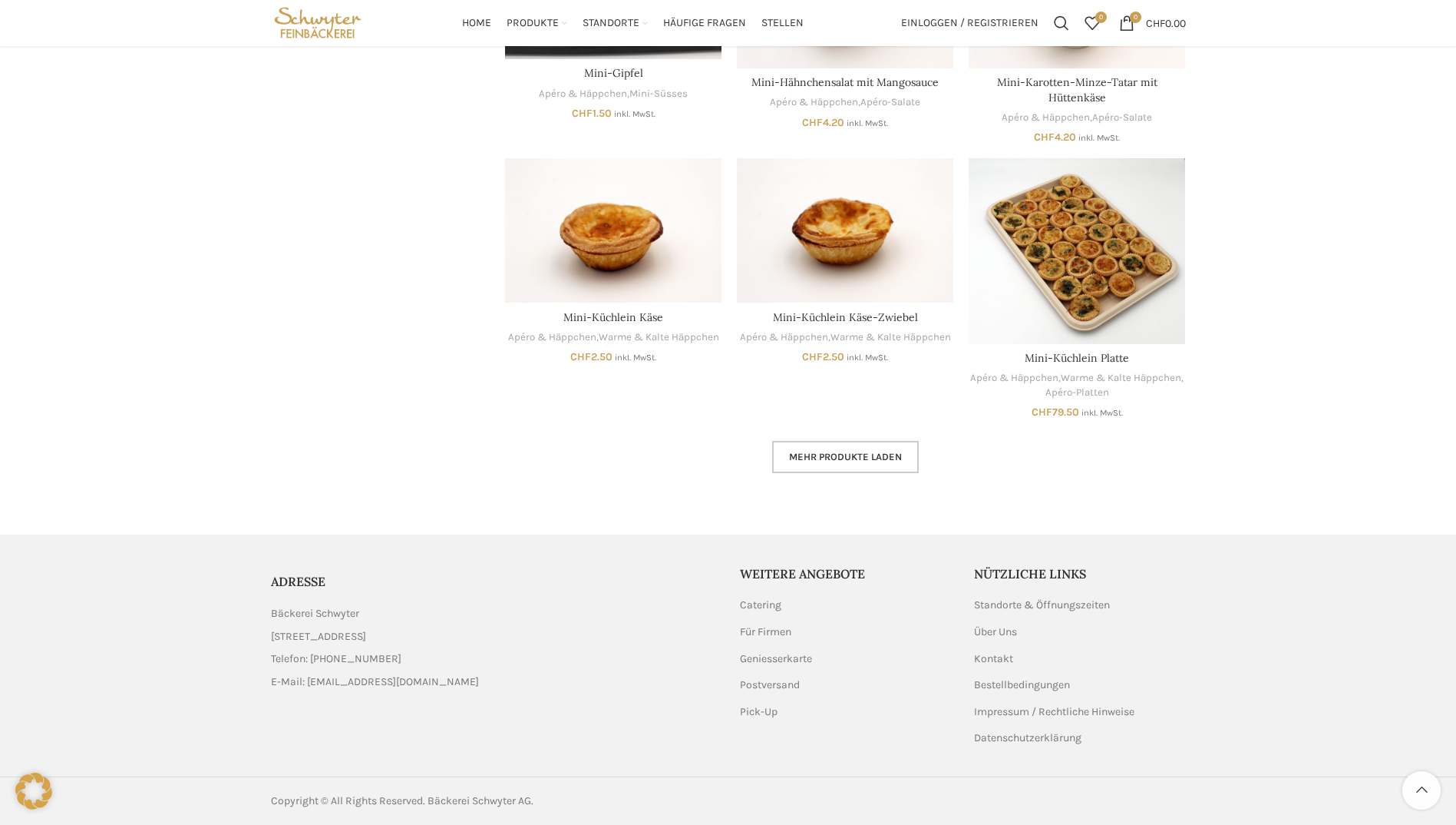
click at [804, 458] on span "Mehr Produkte laden" at bounding box center [845, 456] width 113 height 12
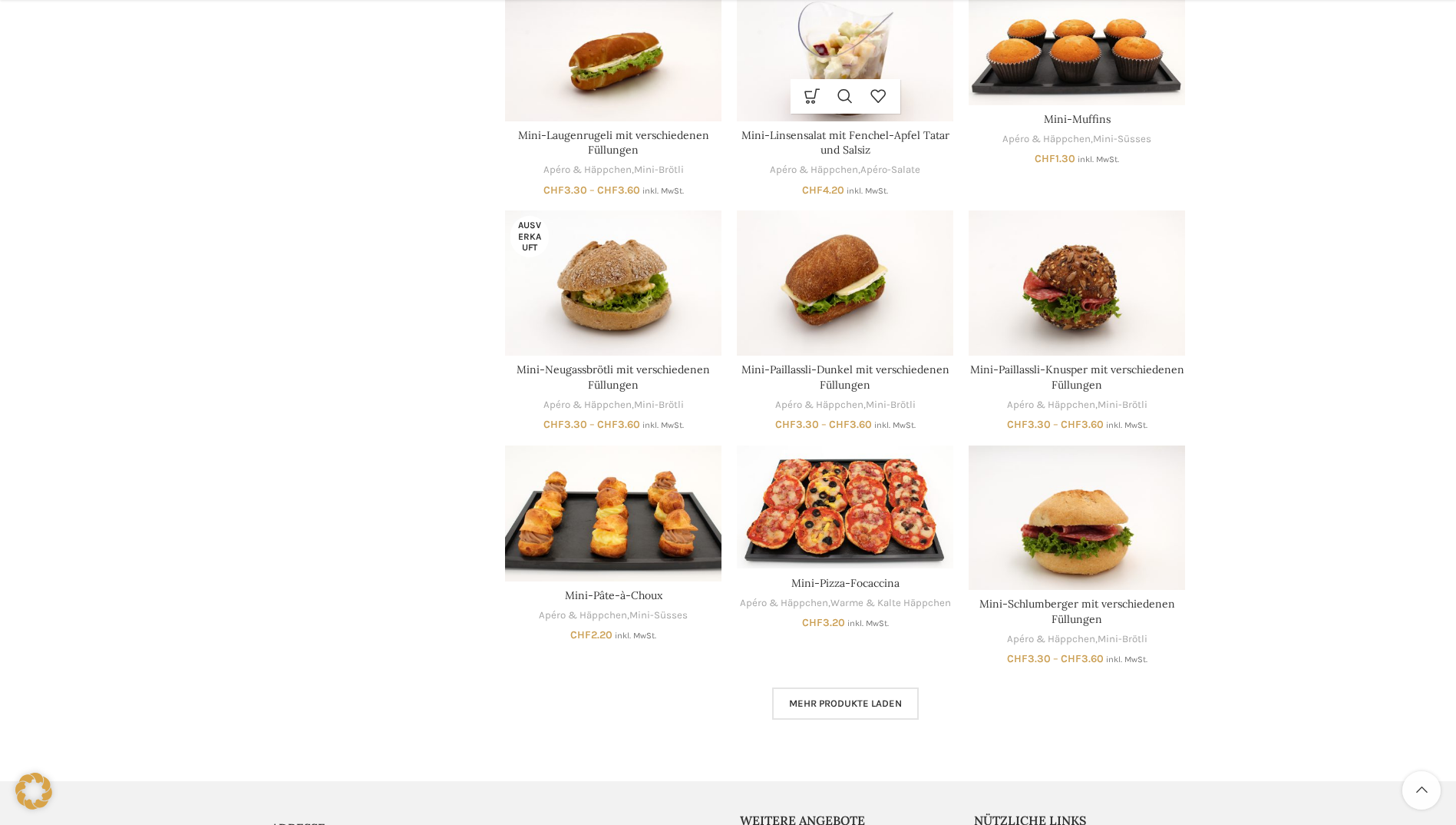
scroll to position [4632, 0]
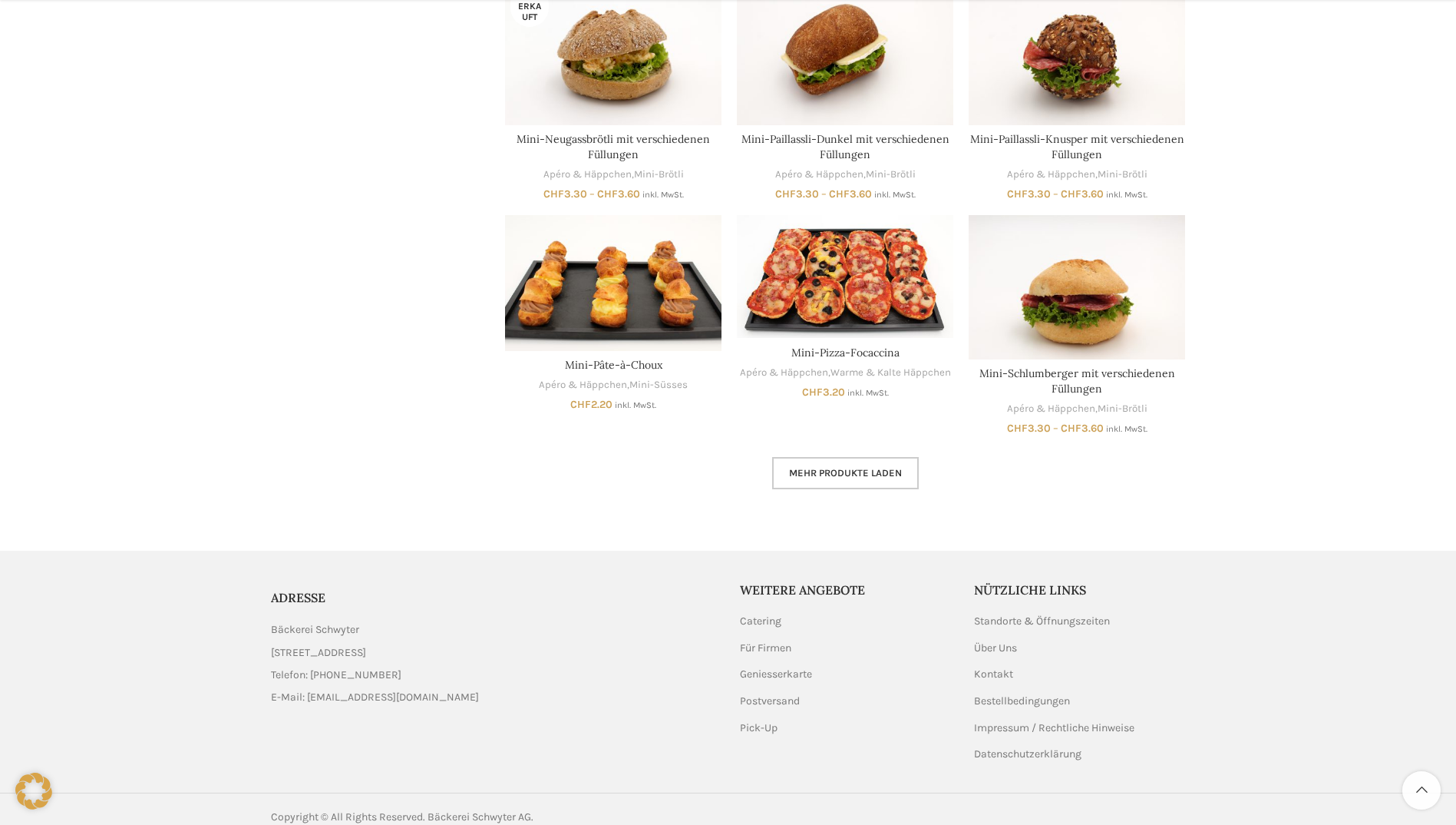
click at [814, 468] on span "Mehr Produkte laden" at bounding box center [845, 472] width 113 height 12
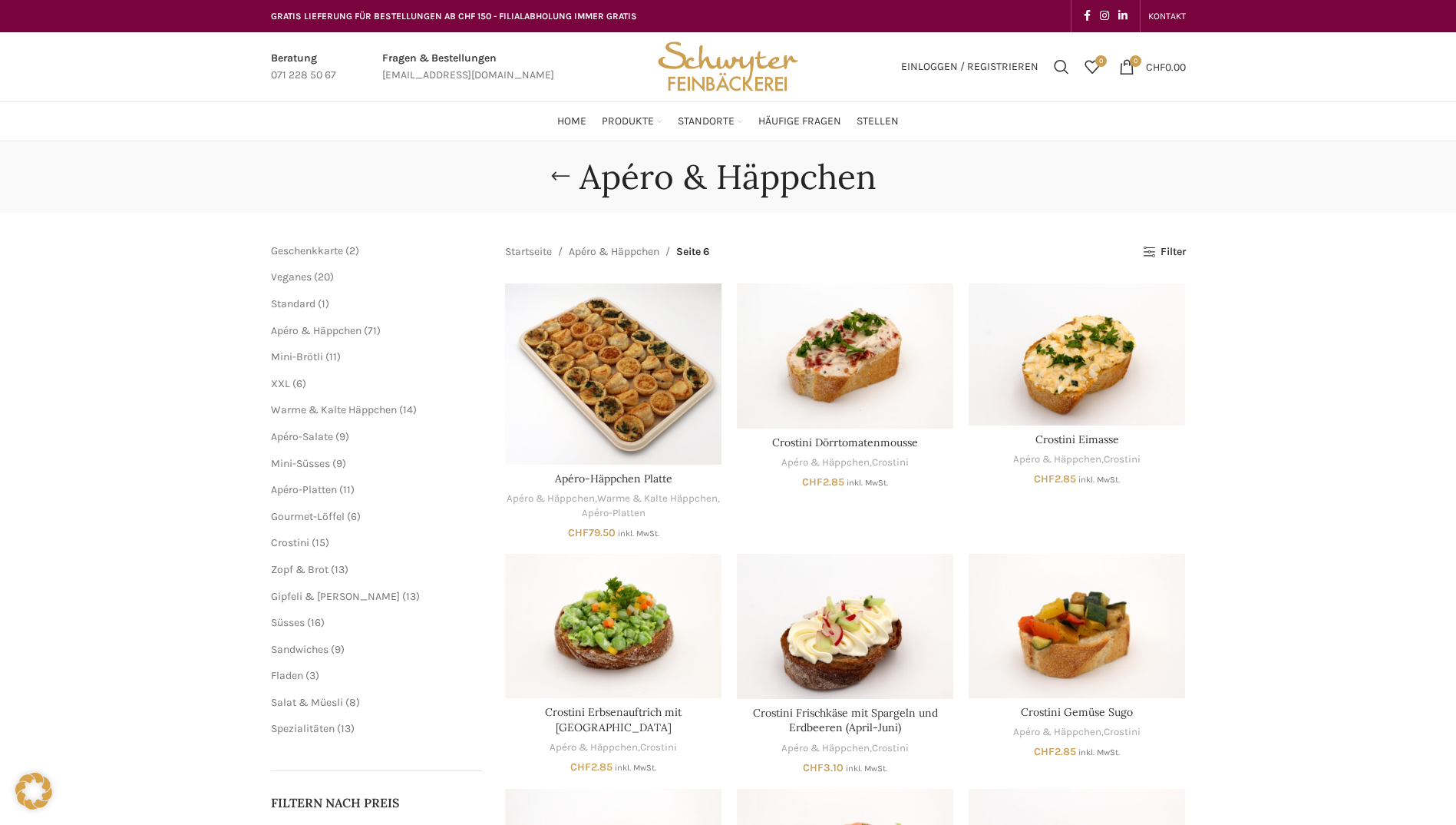
click at [332, 465] on span "9 9 Produkte" at bounding box center [338, 464] width 16 height 13
click at [313, 462] on span "Mini-Süsses" at bounding box center [300, 464] width 59 height 13
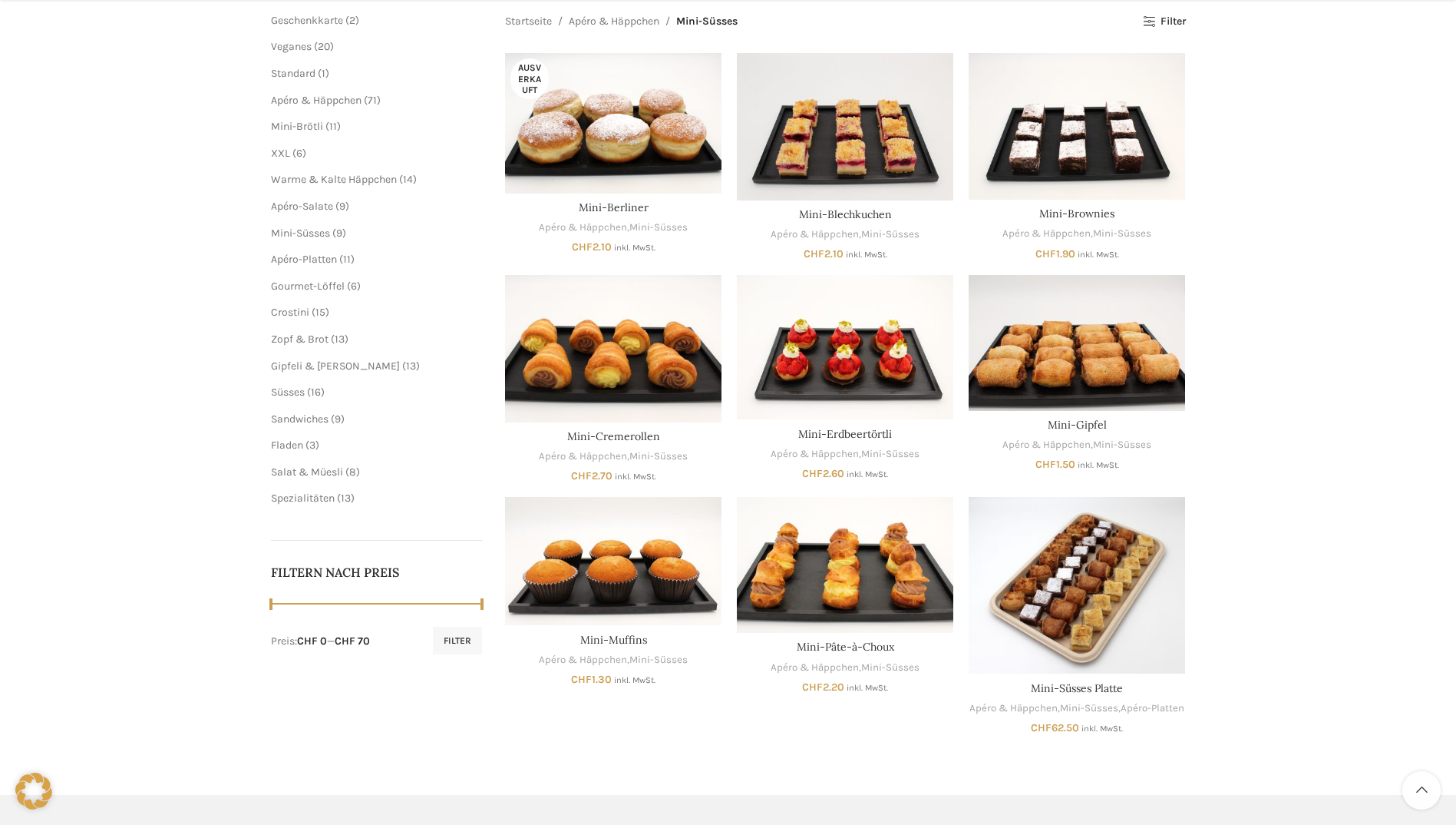
scroll to position [307, 0]
